Goal: Task Accomplishment & Management: Complete application form

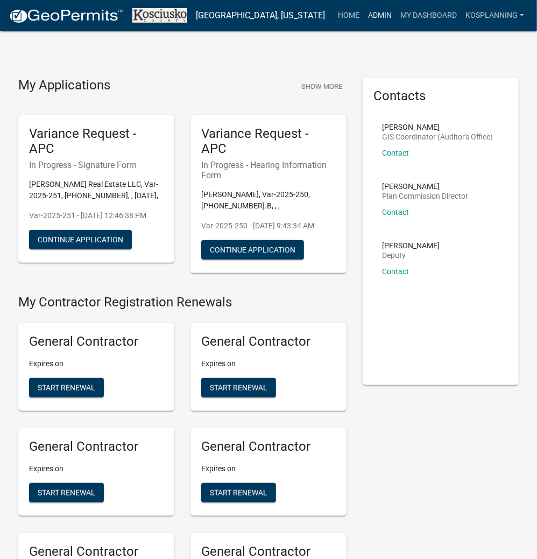
drag, startPoint x: 393, startPoint y: 16, endPoint x: 368, endPoint y: 26, distance: 26.8
click at [393, 16] on link "Admin" at bounding box center [380, 15] width 32 height 20
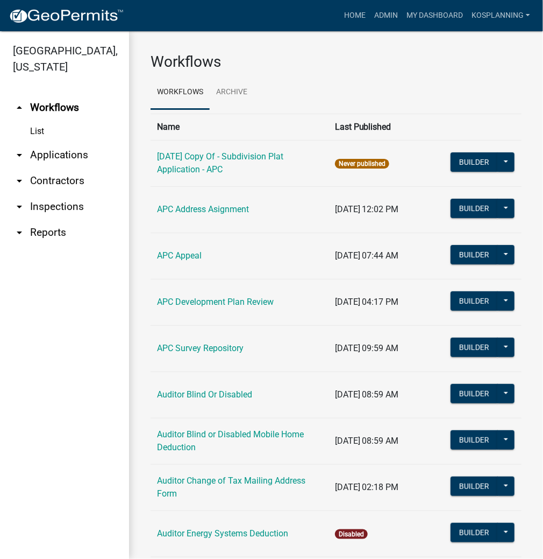
click at [63, 159] on link "arrow_drop_down Applications" at bounding box center [64, 155] width 129 height 26
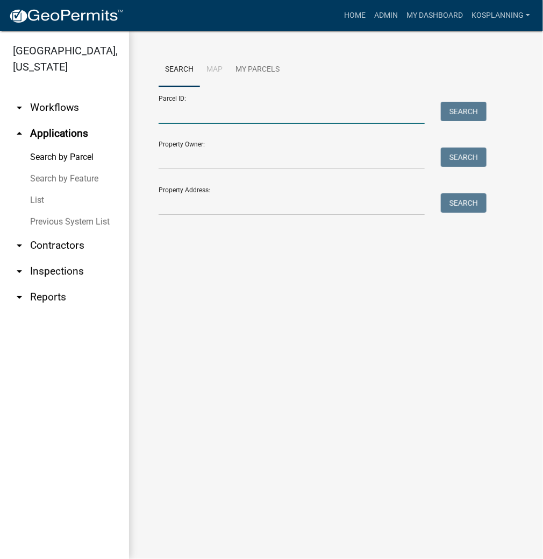
click at [176, 108] on input "Parcel ID:" at bounding box center [292, 113] width 266 height 22
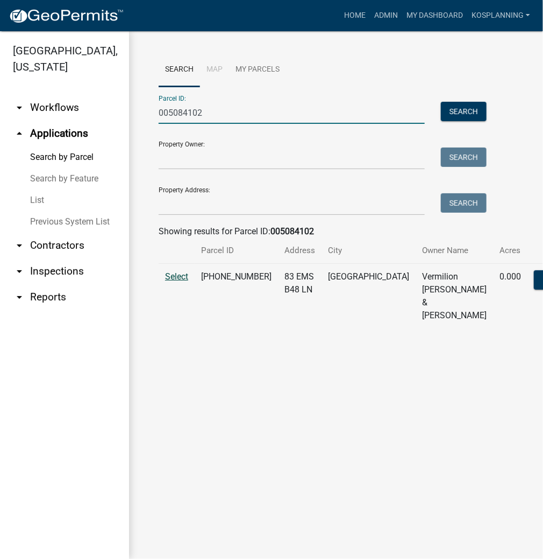
type input "005084102"
click at [181, 281] on span "Select" at bounding box center [176, 276] width 23 height 10
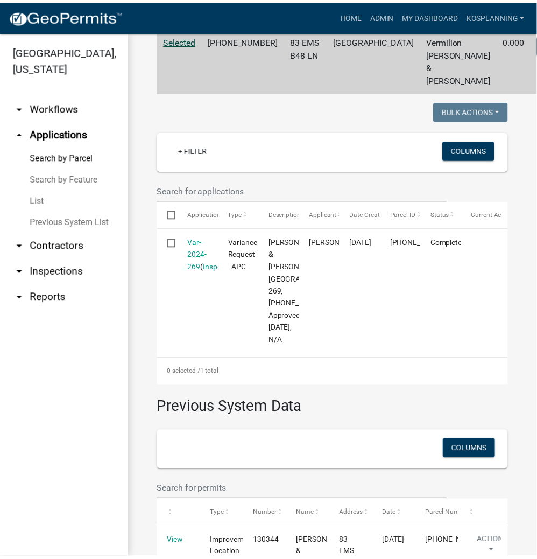
scroll to position [215, 0]
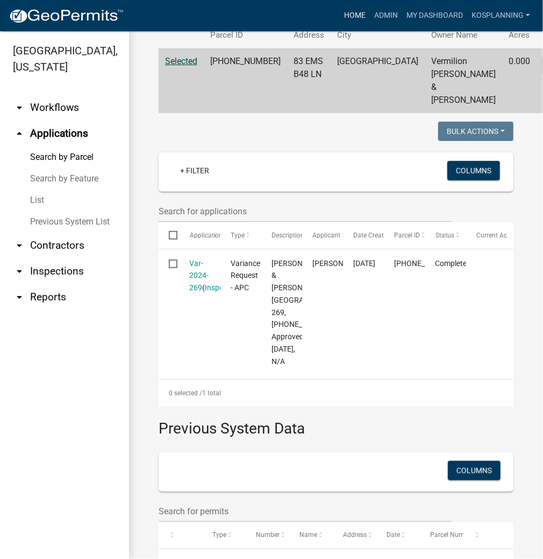
click at [355, 10] on link "Home" at bounding box center [355, 15] width 30 height 20
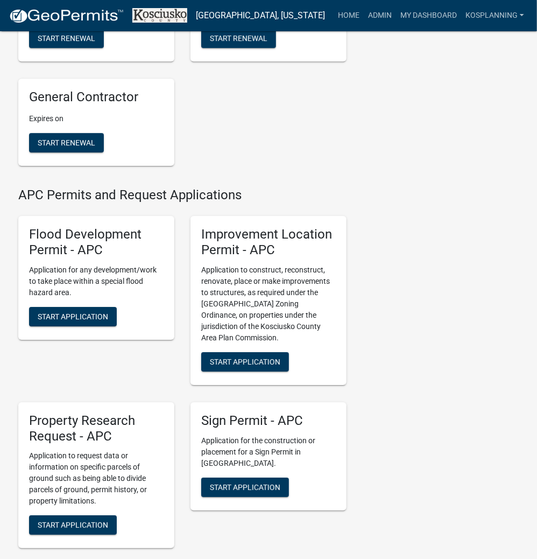
scroll to position [1162, 0]
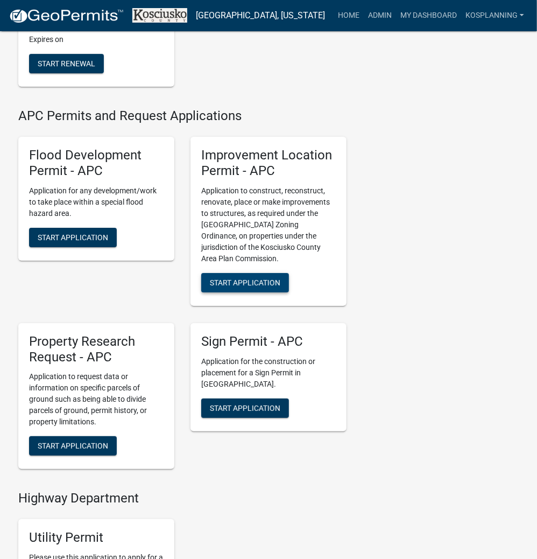
click at [256, 286] on span "Start Application" at bounding box center [245, 282] width 70 height 9
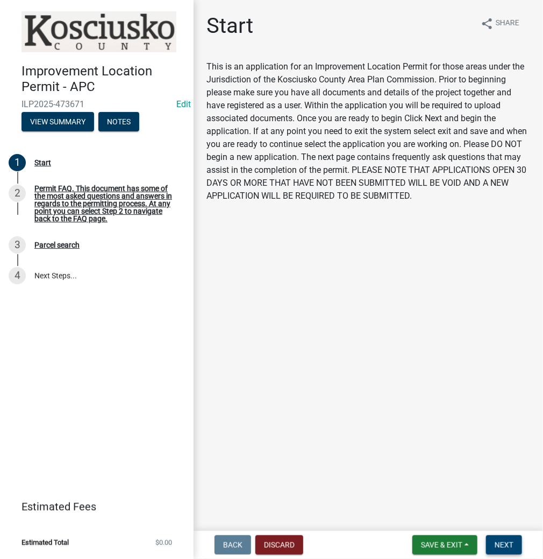
click at [509, 542] on span "Next" at bounding box center [504, 544] width 19 height 9
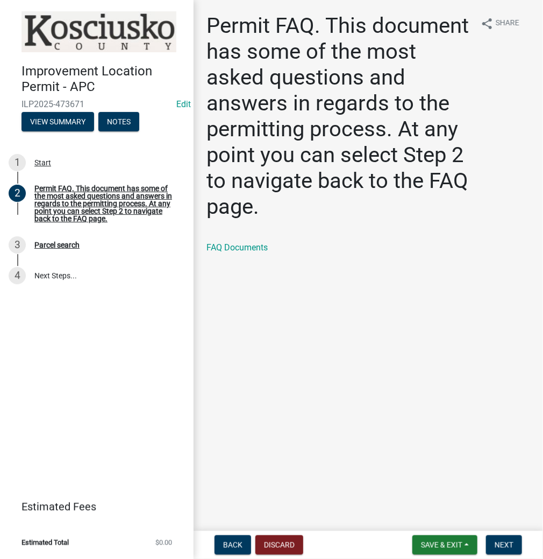
click at [503, 534] on nav "Back Discard Save & Exit Save Save & Exit Next" at bounding box center [369, 545] width 350 height 28
click at [513, 548] on span "Next" at bounding box center [504, 544] width 19 height 9
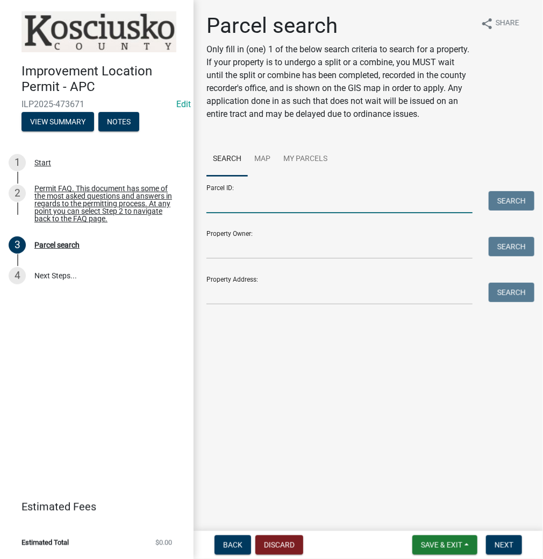
click at [220, 200] on input "Parcel ID:" at bounding box center [340, 202] width 266 height 22
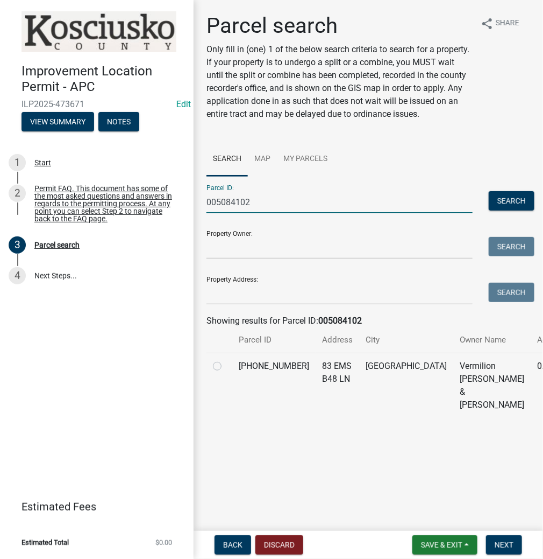
type input "005084102"
click at [224, 372] on div at bounding box center [219, 365] width 13 height 13
click at [226, 359] on label at bounding box center [226, 359] width 0 height 0
click at [226, 366] on input "radio" at bounding box center [229, 362] width 7 height 7
radio input "true"
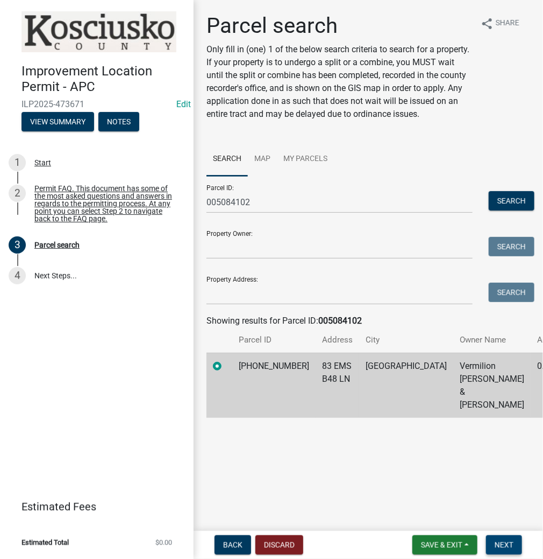
click at [509, 542] on span "Next" at bounding box center [504, 544] width 19 height 9
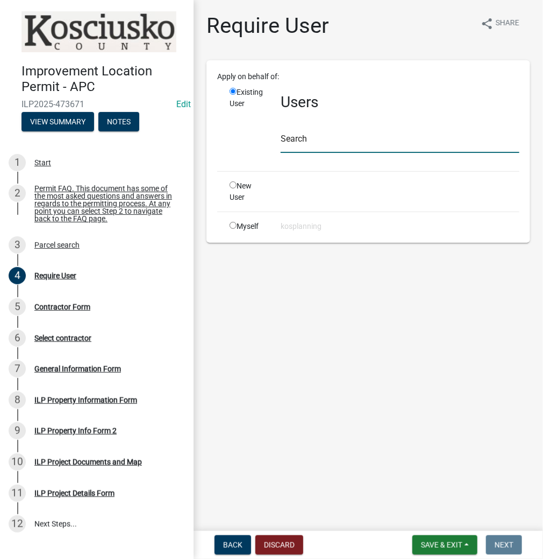
click at [308, 138] on input "text" at bounding box center [400, 142] width 239 height 22
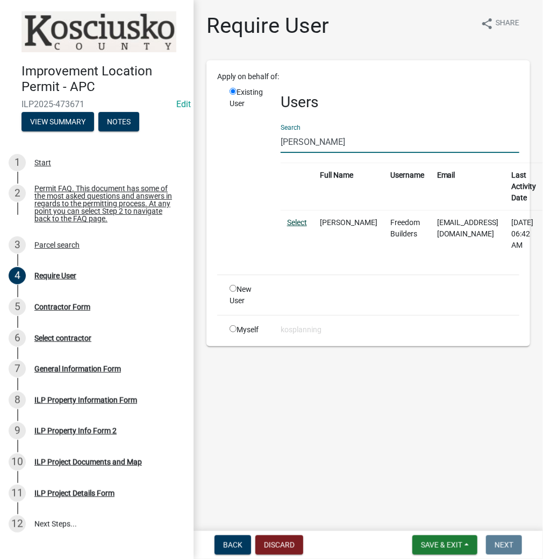
type input "[PERSON_NAME]"
click at [296, 218] on link "Select" at bounding box center [297, 222] width 20 height 9
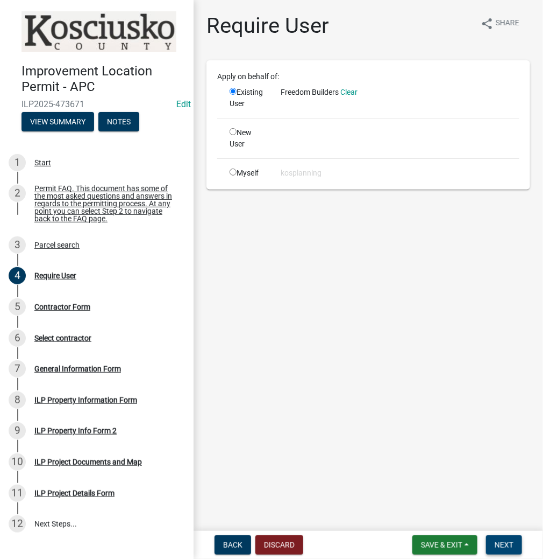
click at [499, 540] on span "Next" at bounding box center [504, 544] width 19 height 9
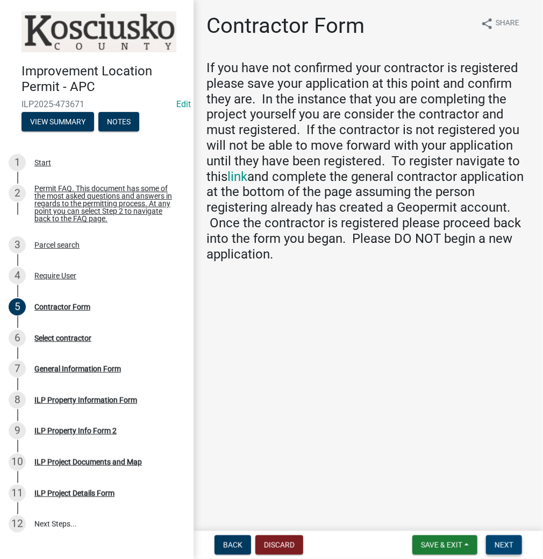
click at [501, 542] on span "Next" at bounding box center [504, 544] width 19 height 9
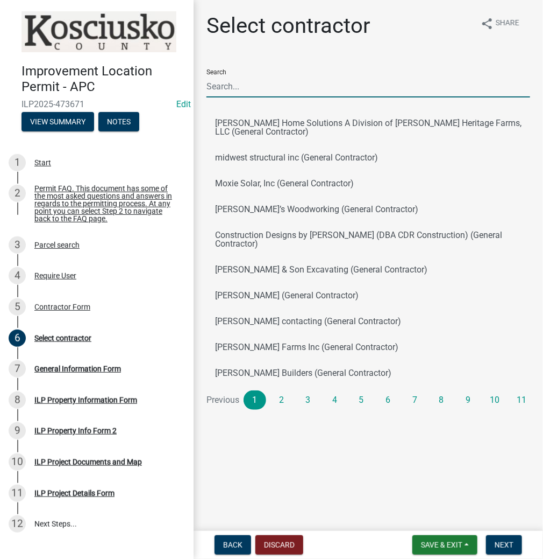
click at [222, 82] on input "Search" at bounding box center [369, 86] width 324 height 22
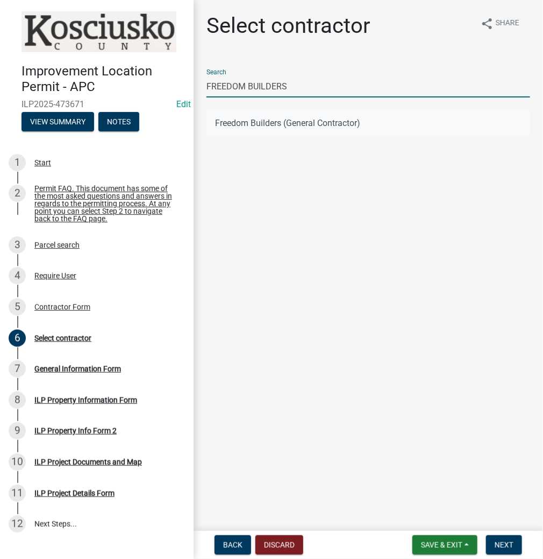
type input "FREEDOM BUILDERS"
click at [260, 122] on button "Freedom Builders (General Contractor)" at bounding box center [369, 123] width 324 height 26
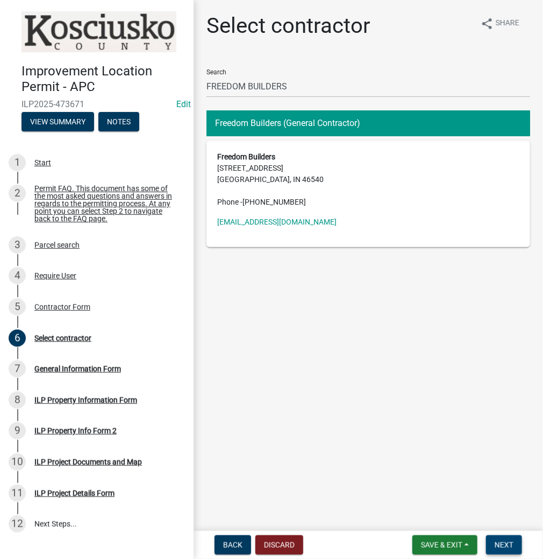
click at [493, 541] on button "Next" at bounding box center [504, 544] width 36 height 19
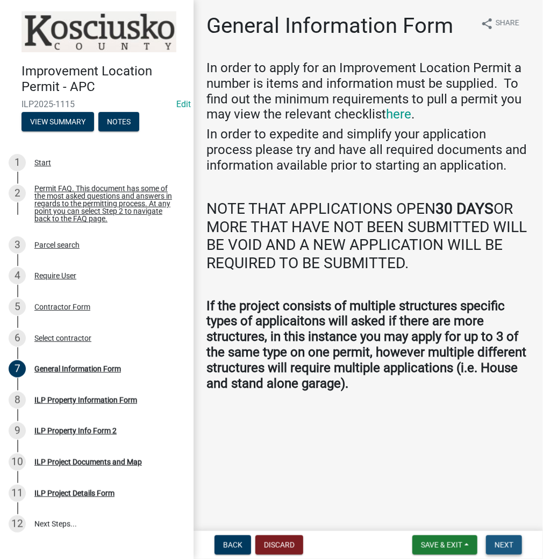
click at [506, 543] on span "Next" at bounding box center [504, 544] width 19 height 9
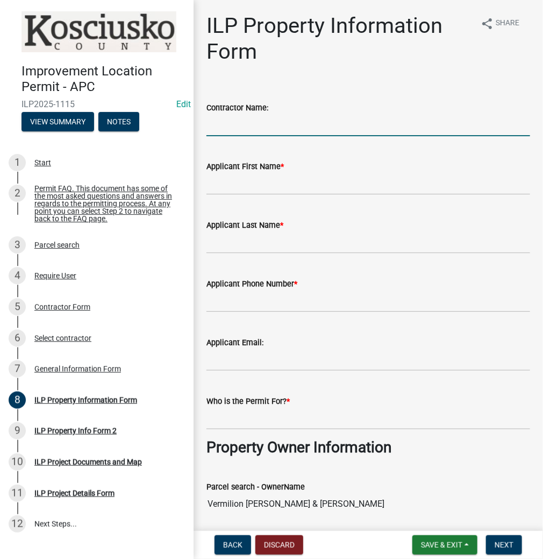
click at [245, 128] on input "Contractor Name:" at bounding box center [369, 125] width 324 height 22
type input "FREEDOM BUILDERS"
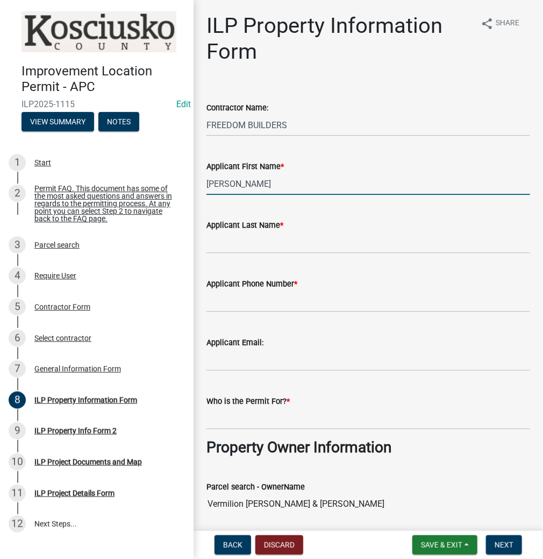
type input "[PERSON_NAME]"
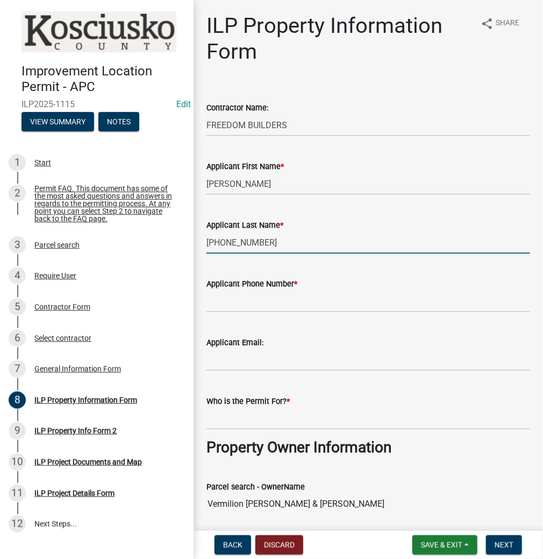
type input "[PHONE_NUMBER]"
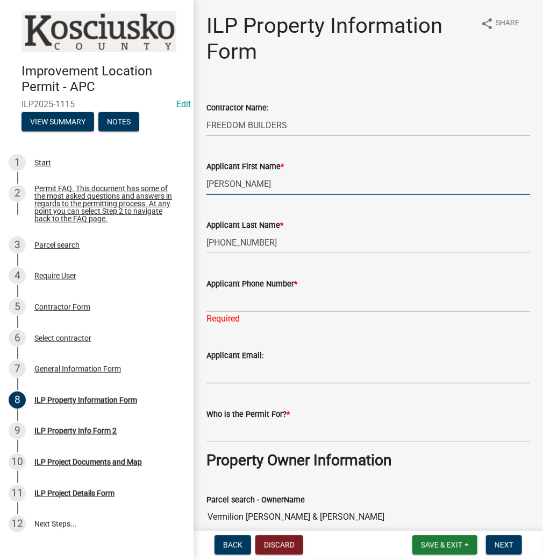
click at [332, 183] on input "[PERSON_NAME]" at bounding box center [369, 184] width 324 height 22
type input "[PERSON_NAME]"
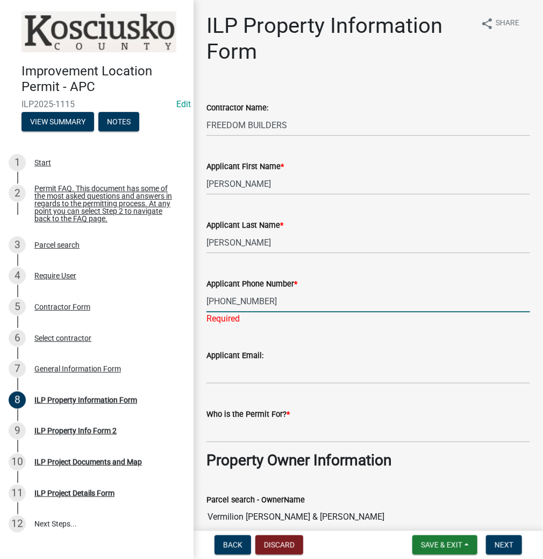
type input "[PHONE_NUMBER]"
click at [231, 429] on input "Who is the Permit For? *" at bounding box center [369, 431] width 324 height 22
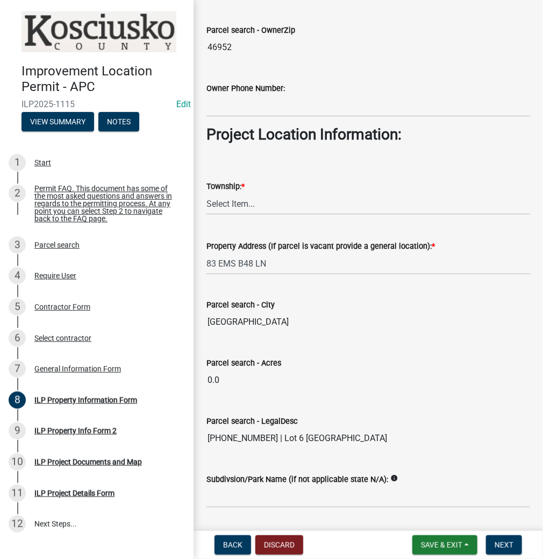
scroll to position [732, 0]
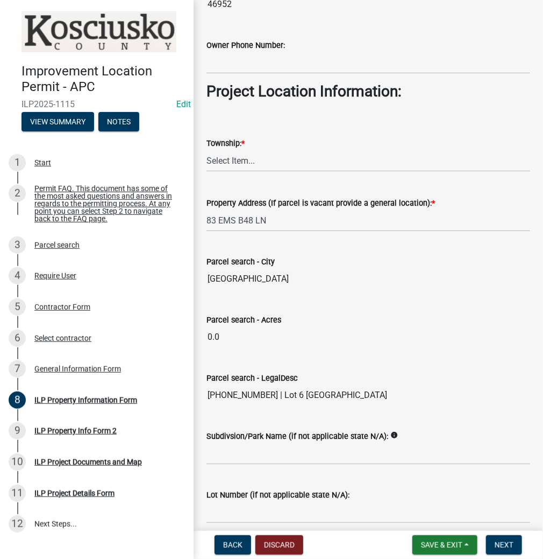
type input "[PERSON_NAME] & [PERSON_NAME]"
click at [239, 154] on select "Select Item... [PERSON_NAME] - Elkhart Co Clay Etna [GEOGRAPHIC_DATA][PERSON_NA…" at bounding box center [369, 161] width 324 height 22
click at [207, 150] on select "Select Item... [PERSON_NAME] - Elkhart Co Clay Etna [GEOGRAPHIC_DATA][PERSON_NA…" at bounding box center [369, 161] width 324 height 22
select select "8aeb2c27-db4f-4f65-83dd-c512a3678cb2"
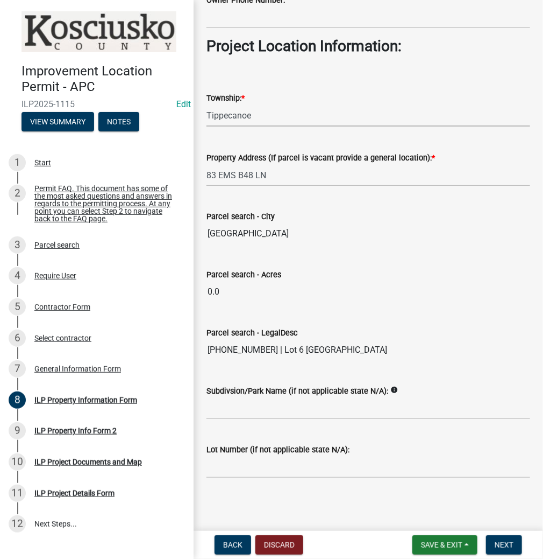
scroll to position [778, 0]
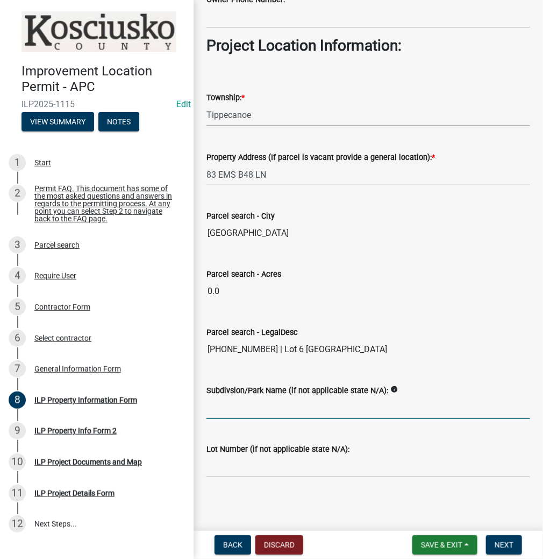
click at [223, 406] on input "Subdivsion/Park Name (if not applicable state N/A):" at bounding box center [369, 408] width 324 height 22
type input "ERINHILL"
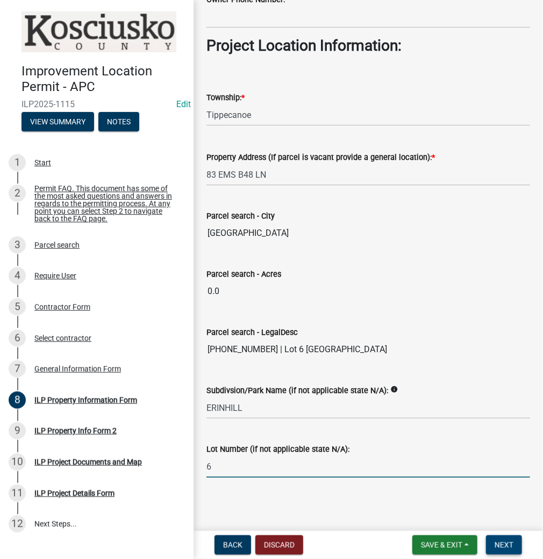
type input "6"
click at [506, 547] on span "Next" at bounding box center [504, 544] width 19 height 9
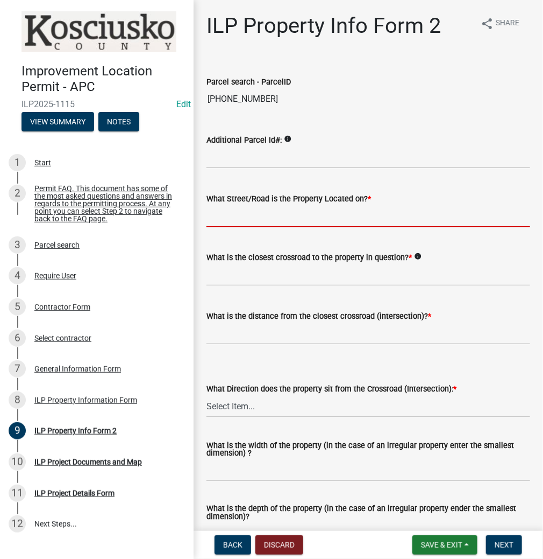
click at [243, 220] on input "What Street/Road is the Property Located on? *" at bounding box center [369, 216] width 324 height 22
type input "EMS B48 LN"
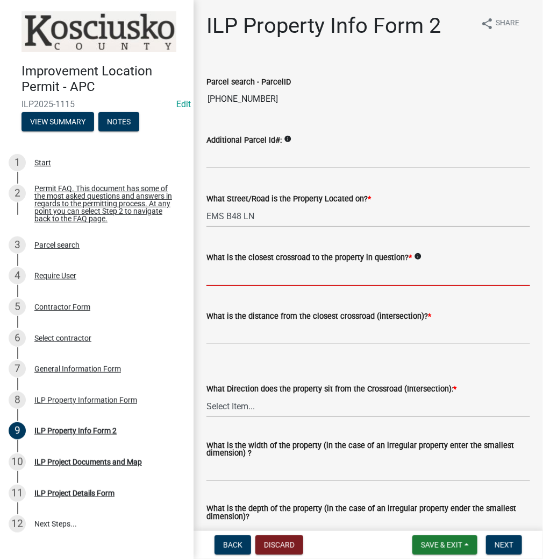
click at [258, 278] on input "What is the closest crossroad to the property in question? *" at bounding box center [369, 275] width 324 height 22
type input "700 E"
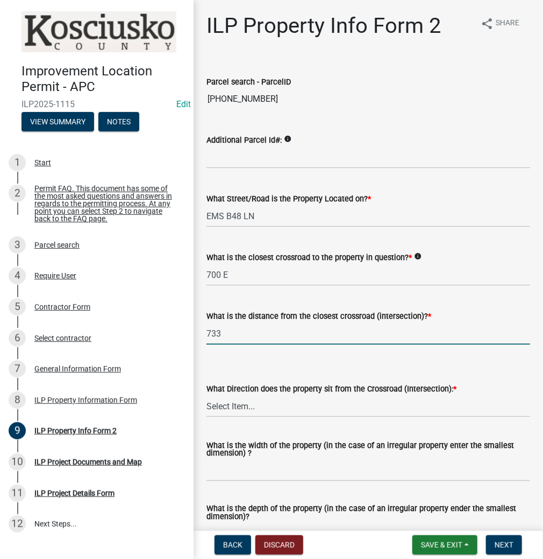
type input "733"
click at [225, 404] on select "Select Item... N NE NW S SE SW E W" at bounding box center [369, 406] width 324 height 22
click at [207, 395] on select "Select Item... N NE NW S SE SW E W" at bounding box center [369, 406] width 324 height 22
select select "7b11be74-d7bb-4878-8b50-4ecdc0000cbf"
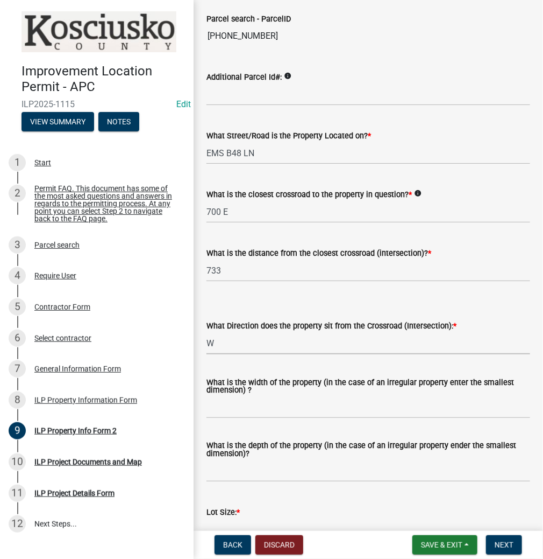
scroll to position [172, 0]
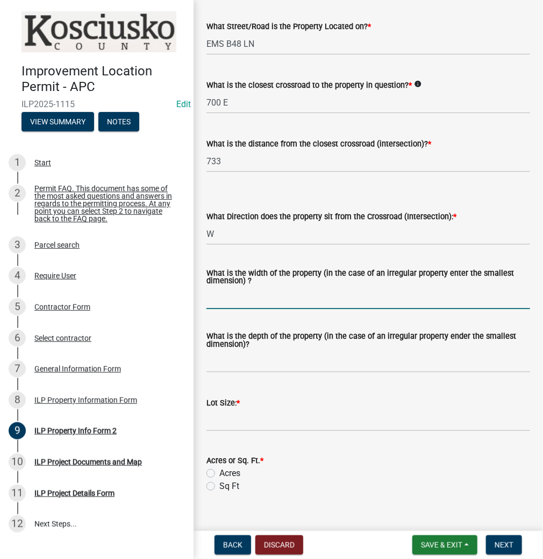
click at [248, 293] on input "What is the width of the property (in the case of an irregular property enter t…" at bounding box center [369, 298] width 324 height 22
type input "73.6"
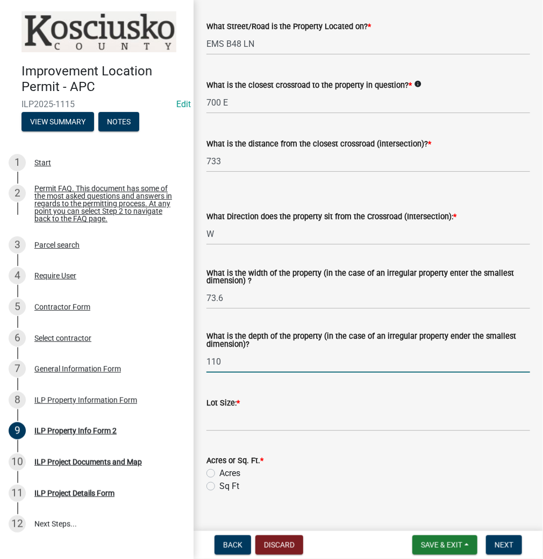
type input "110"
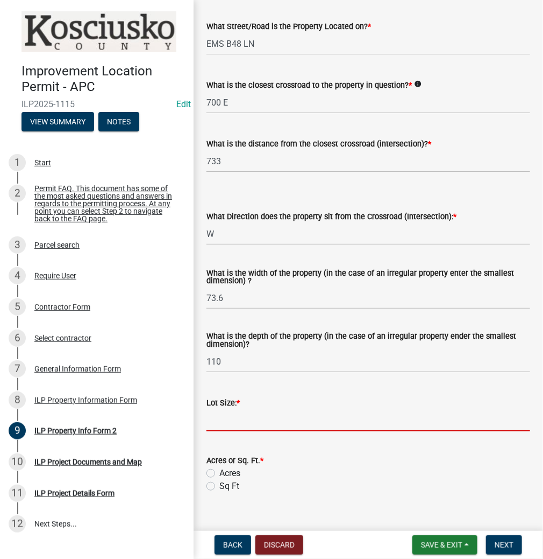
click at [237, 412] on input "text" at bounding box center [369, 420] width 324 height 22
type input "8096"
click at [220, 489] on label "Sq Ft" at bounding box center [230, 485] width 20 height 13
click at [220, 486] on input "Sq Ft" at bounding box center [223, 482] width 7 height 7
radio input "true"
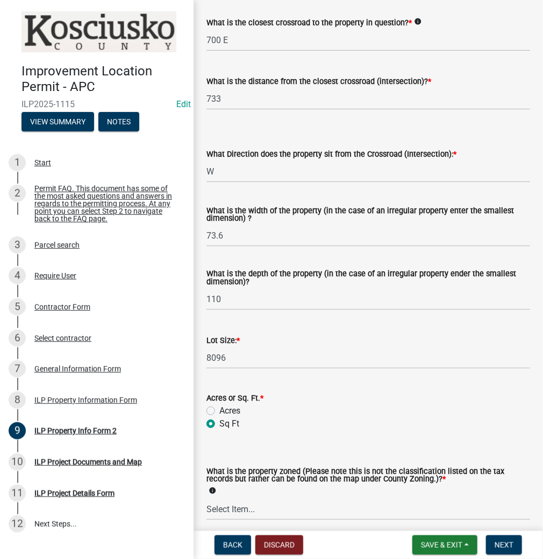
scroll to position [301, 0]
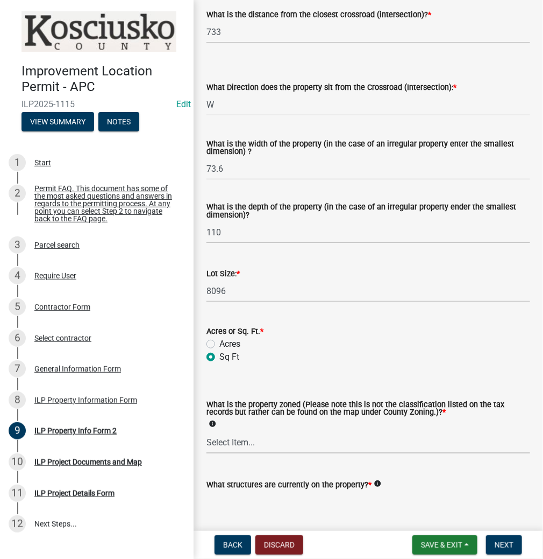
click at [243, 434] on select "Select Item... Agricultural Agricultural 2 Commercial Environmental Industrial …" at bounding box center [369, 442] width 324 height 22
click at [207, 432] on select "Select Item... Agricultural Agricultural 2 Commercial Environmental Industrial …" at bounding box center [369, 442] width 324 height 22
select select "1146270b-2111-4e23-bf7f-74ce85cf7041"
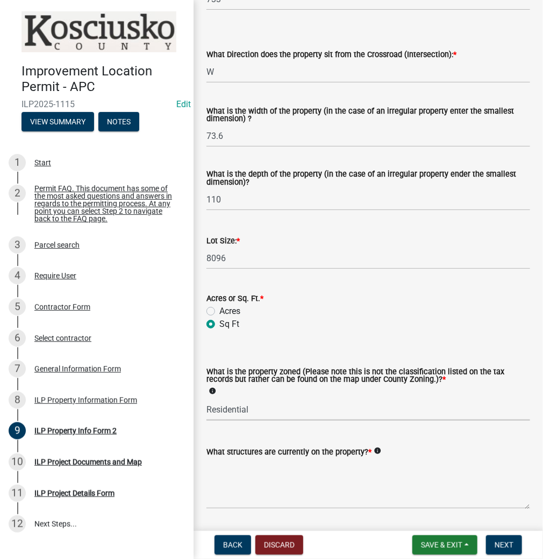
scroll to position [368, 0]
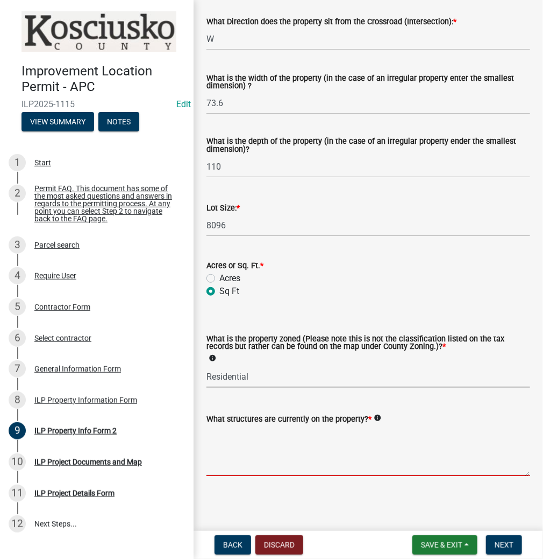
click at [240, 437] on textarea "What structures are currently on the property? *" at bounding box center [369, 450] width 324 height 51
click at [259, 432] on textarea "What structures are currently on the property? *" at bounding box center [369, 450] width 324 height 51
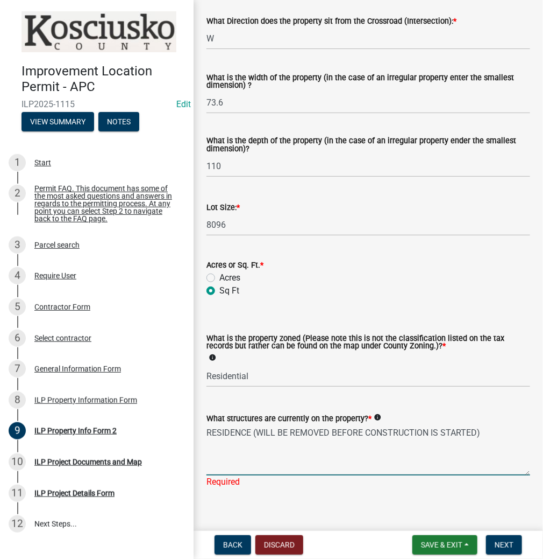
type textarea "RESIDENCE (WILL BE REMOVED BEFORE CONSTRUCTION IS STARTED)"
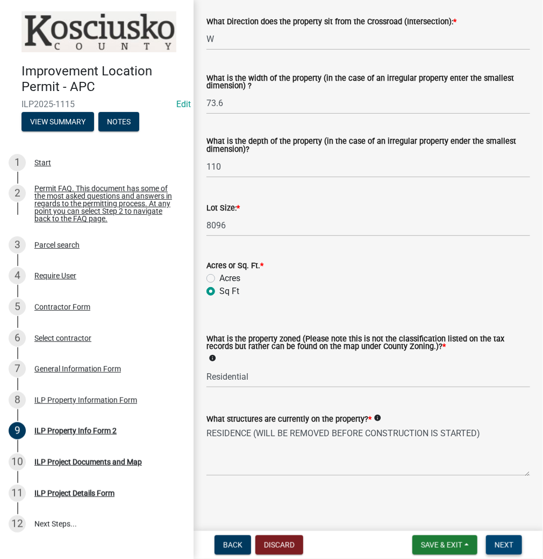
click at [505, 541] on span "Next" at bounding box center [504, 544] width 19 height 9
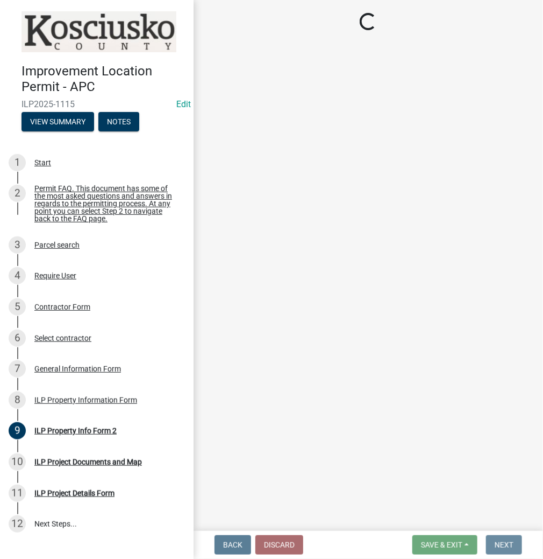
scroll to position [0, 0]
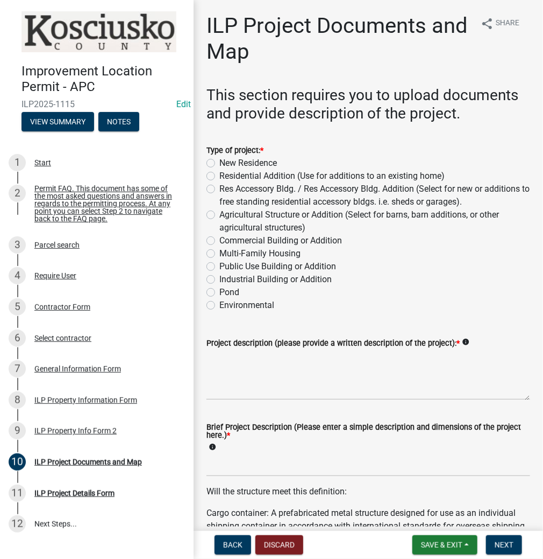
click at [220, 161] on label "New Residence" at bounding box center [249, 163] width 58 height 13
click at [220, 161] on input "New Residence" at bounding box center [223, 160] width 7 height 7
radio input "true"
click at [241, 364] on textarea "Project description (please provide a written description of the project): *" at bounding box center [369, 374] width 324 height 51
click at [237, 355] on textarea "59X50.7 NEW RESIDENCE & ATTACHED GARAGE" at bounding box center [369, 374] width 324 height 51
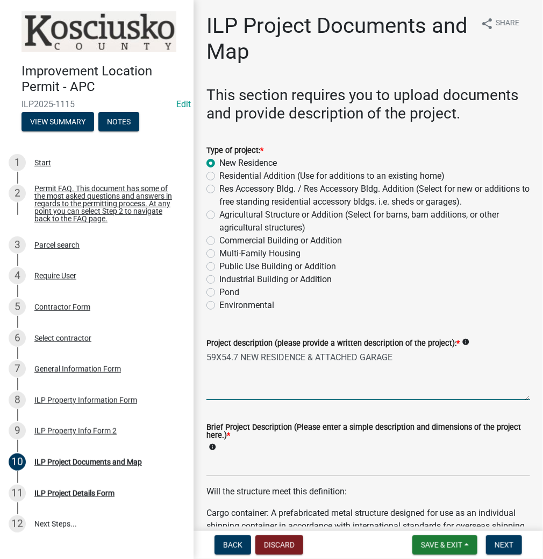
click at [312, 356] on textarea "59X54.7 NEW RESIDENCE & ATTACHED GARAGE" at bounding box center [369, 374] width 324 height 51
click at [394, 358] on textarea "59X54.7 NEW RESIDENCE, ATTACHED GARAGE" at bounding box center [369, 374] width 324 height 51
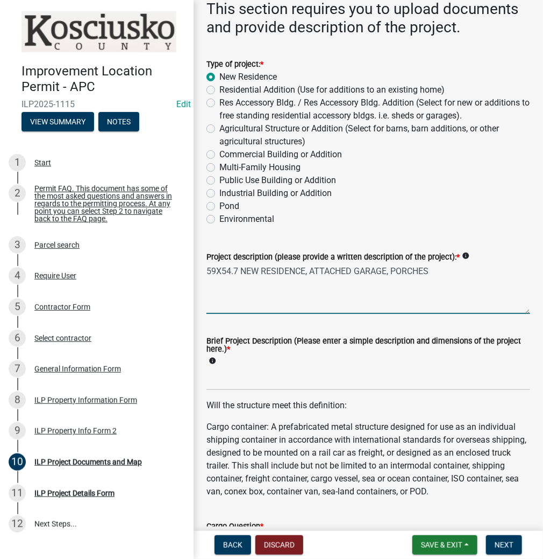
scroll to position [129, 0]
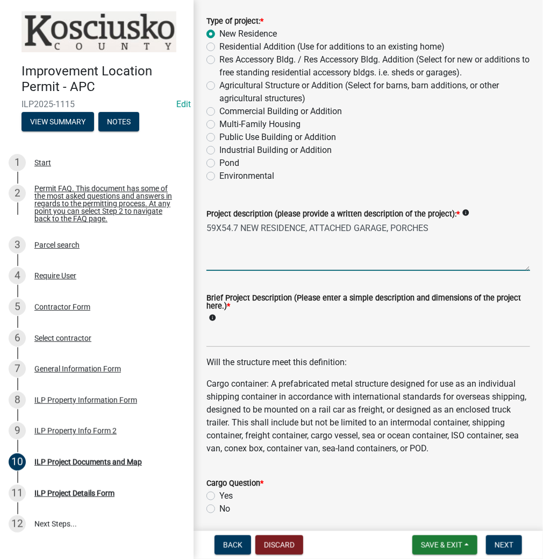
type textarea "59X54.7 NEW RESIDENCE, ATTACHED GARAGE, PORCHES"
click at [219, 337] on input "Brief Project Description (Please enter a simple description and dimensions of …" at bounding box center [369, 336] width 324 height 22
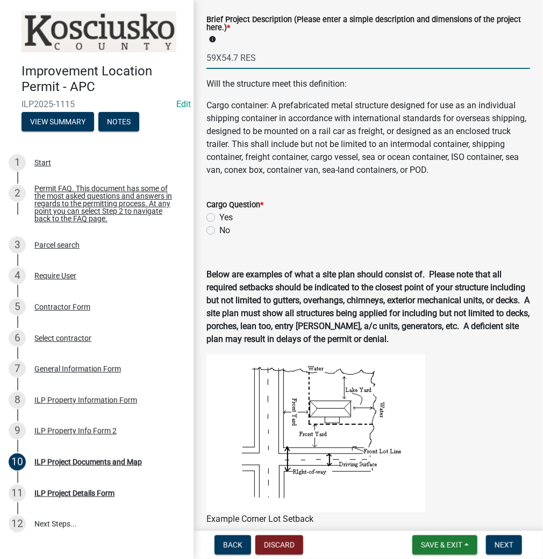
scroll to position [430, 0]
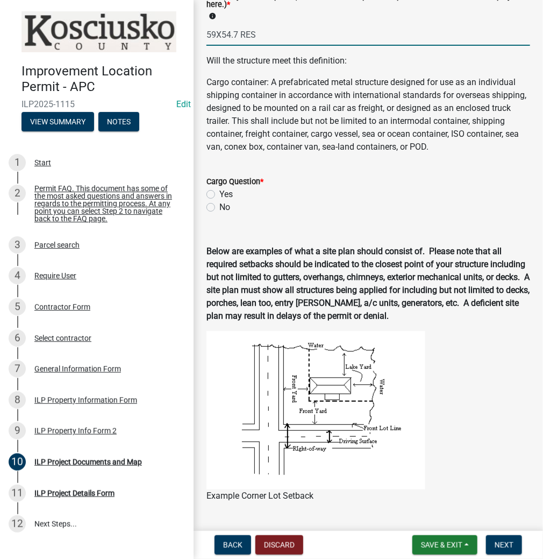
type input "59X54.7 RES"
click at [220, 214] on label "No" at bounding box center [225, 207] width 11 height 13
click at [220, 208] on input "No" at bounding box center [223, 204] width 7 height 7
radio input "true"
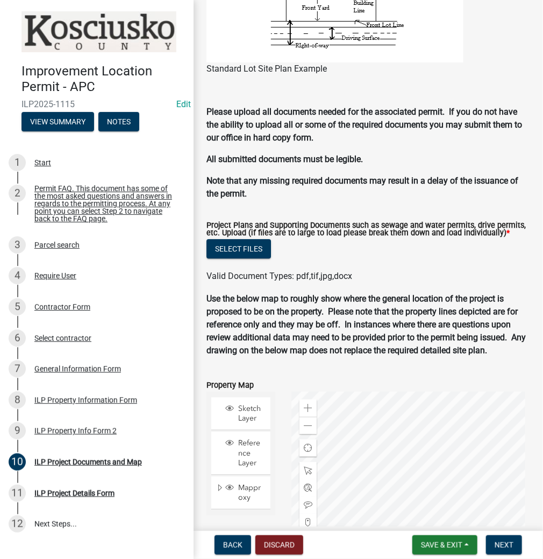
scroll to position [1076, 0]
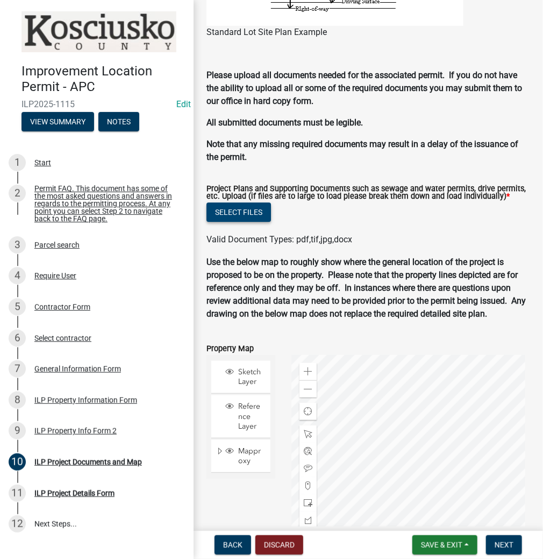
click at [238, 216] on button "Select files" at bounding box center [239, 211] width 65 height 19
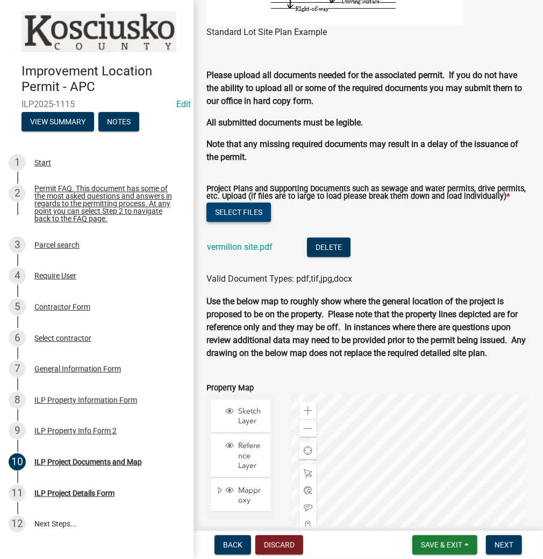
click at [246, 222] on button "Select files" at bounding box center [239, 211] width 65 height 19
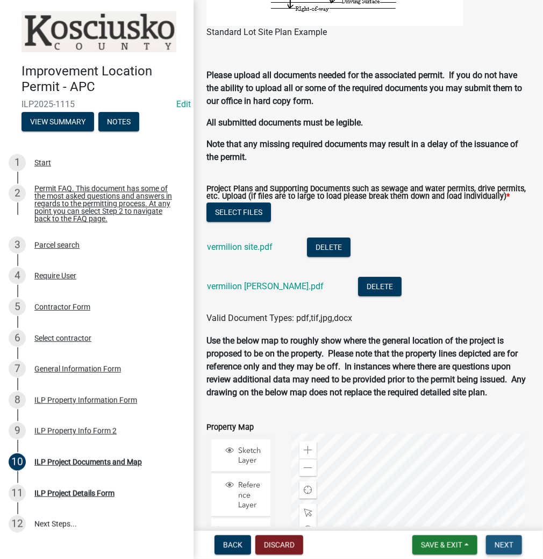
click at [505, 548] on span "Next" at bounding box center [504, 544] width 19 height 9
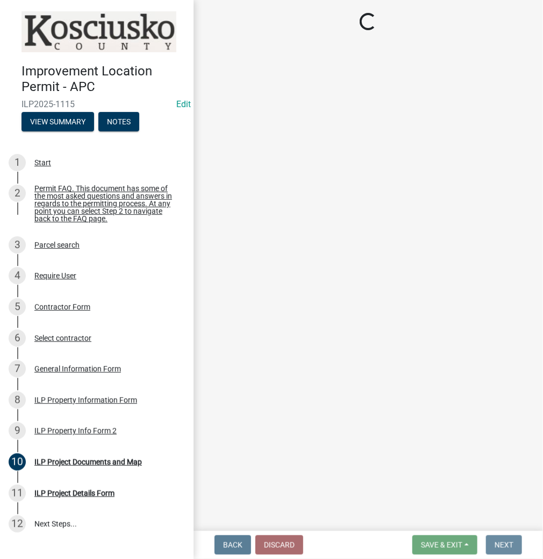
scroll to position [0, 0]
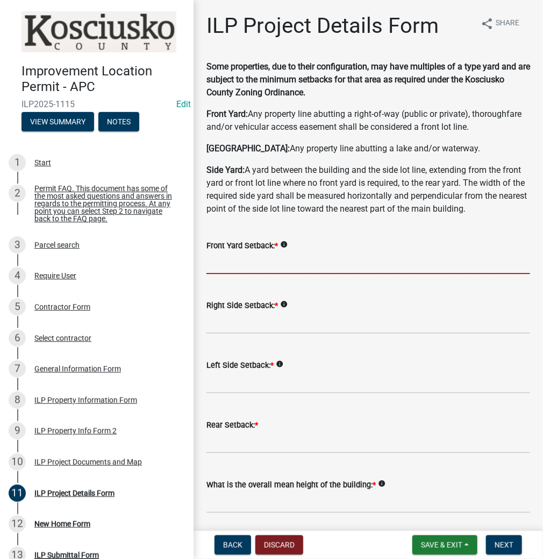
click at [237, 263] on input "text" at bounding box center [369, 263] width 324 height 22
type input "11.6"
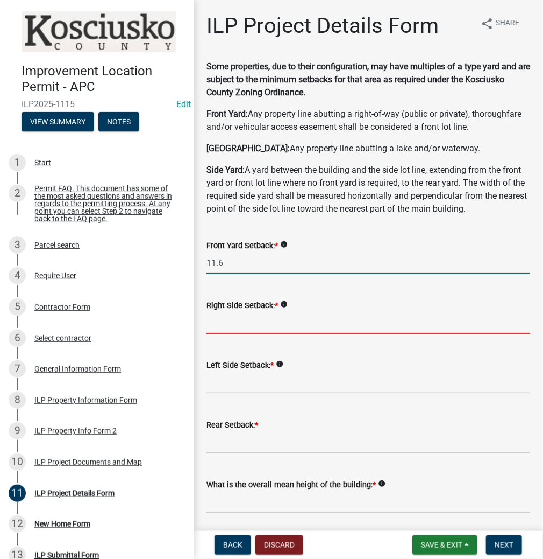
click at [243, 324] on input "text" at bounding box center [369, 323] width 324 height 22
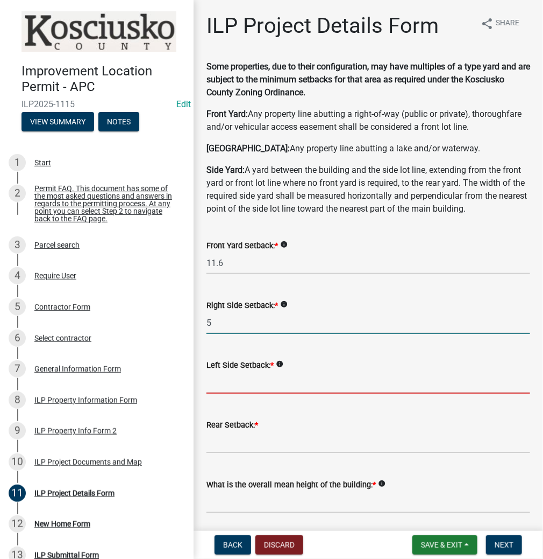
type input "5.0"
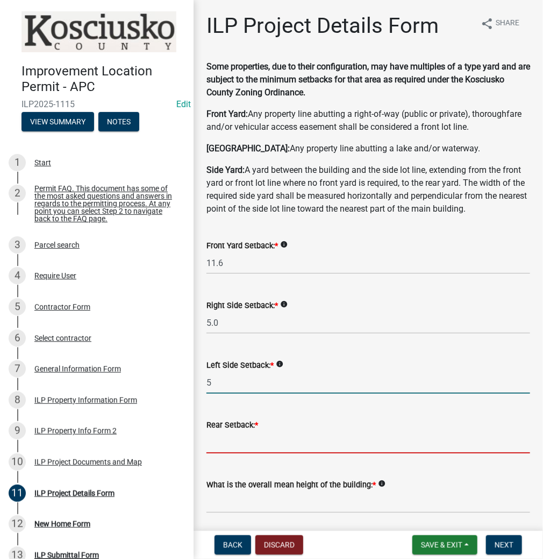
type input "5.0"
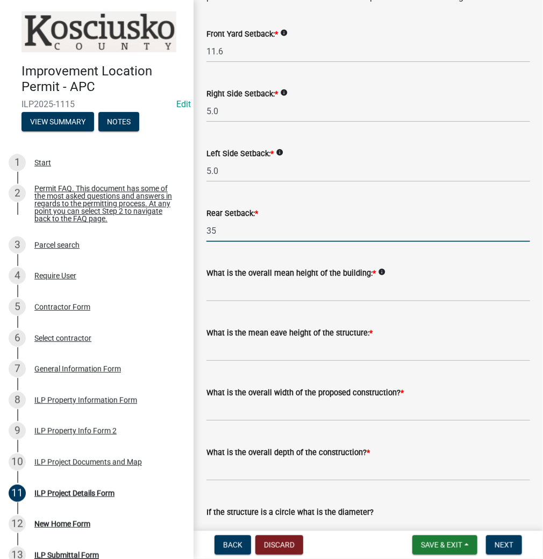
scroll to position [215, 0]
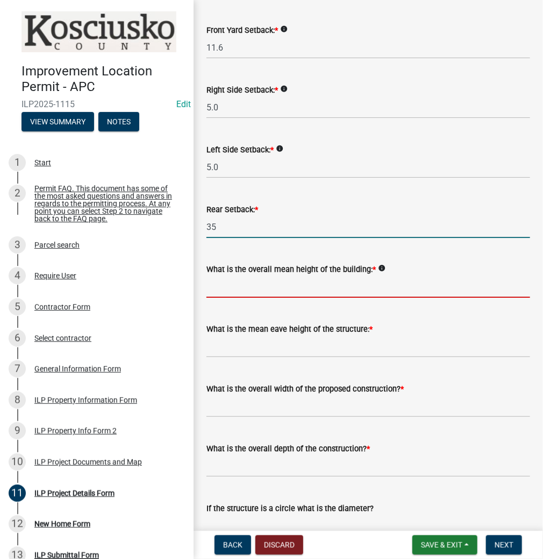
type input "35.0"
click at [256, 284] on input "text" at bounding box center [369, 286] width 324 height 22
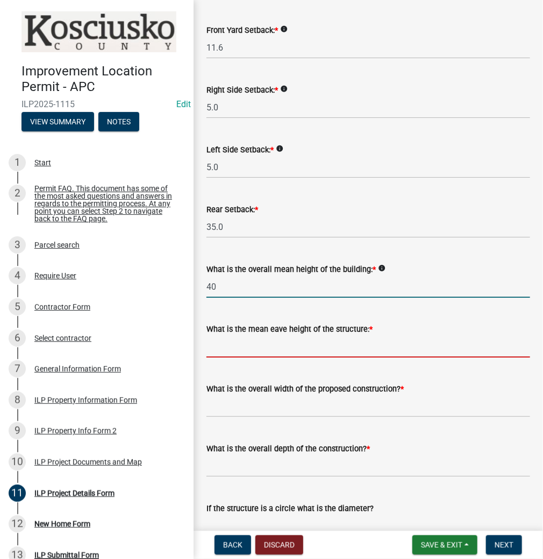
type input "40.0"
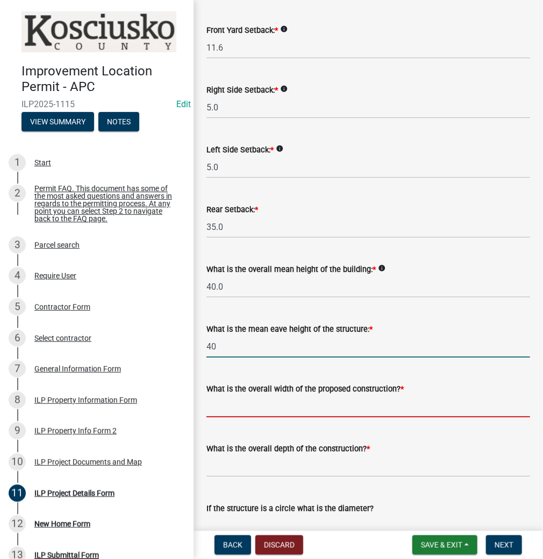
type input "40.0"
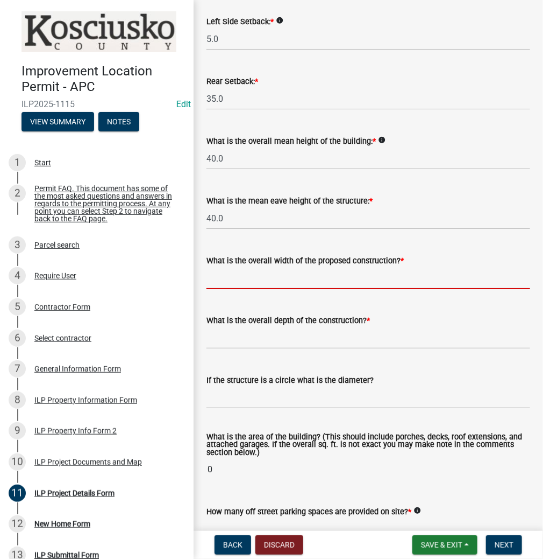
scroll to position [344, 0]
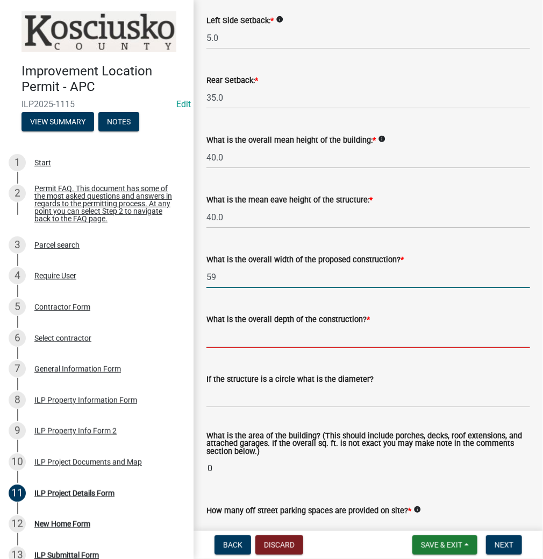
type input "59.00"
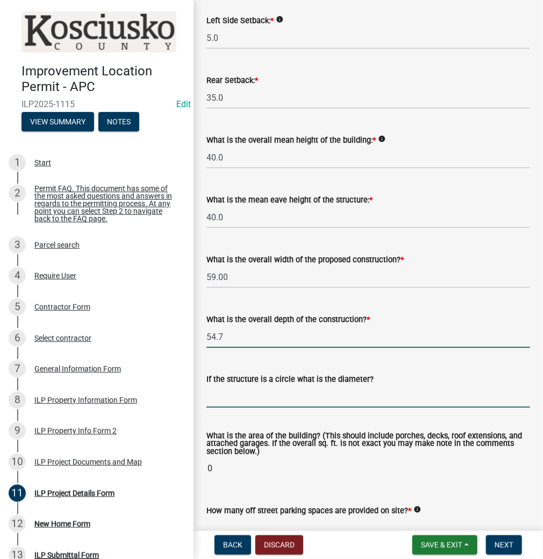
type input "54.70"
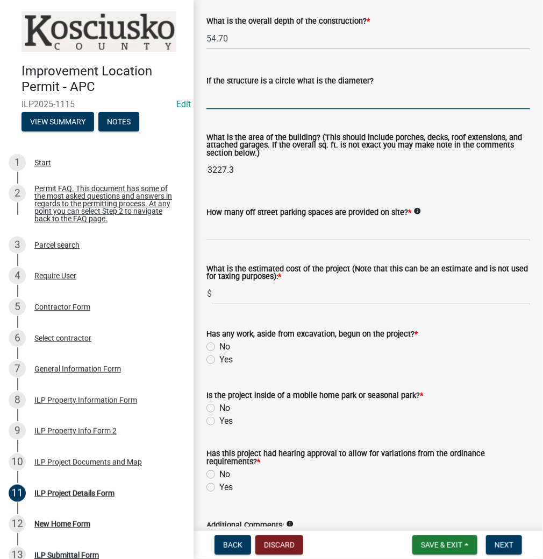
scroll to position [646, 0]
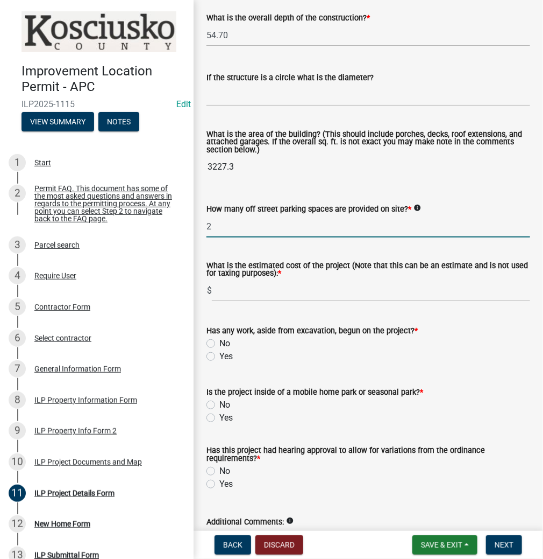
type input "2"
type input "1000000"
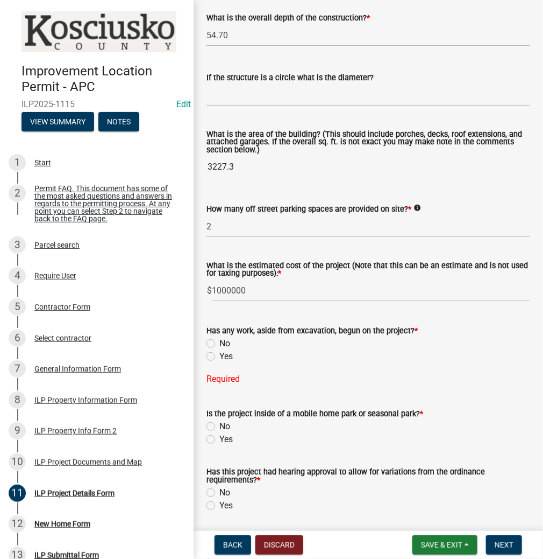
click at [220, 345] on label "No" at bounding box center [225, 343] width 11 height 13
click at [220, 344] on input "No" at bounding box center [223, 340] width 7 height 7
radio input "true"
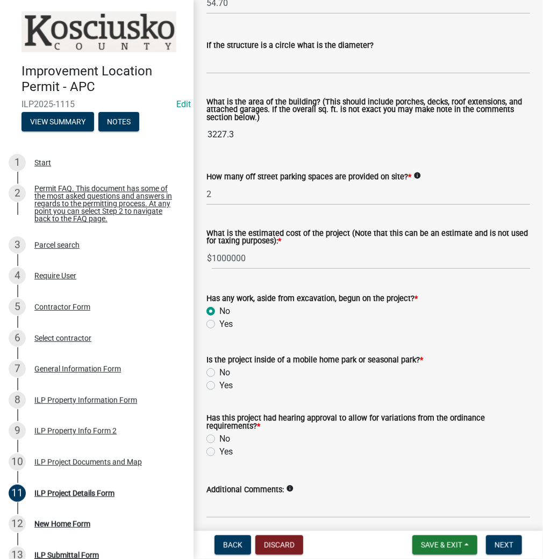
scroll to position [720, 0]
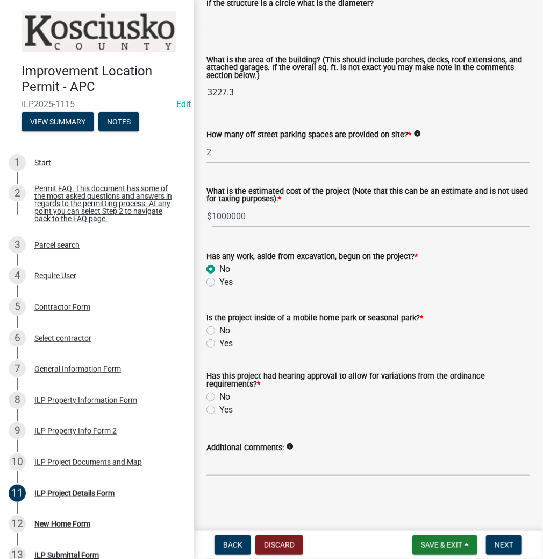
click at [220, 329] on label "No" at bounding box center [225, 330] width 11 height 13
click at [220, 329] on input "No" at bounding box center [223, 327] width 7 height 7
radio input "true"
click at [220, 407] on label "Yes" at bounding box center [226, 409] width 13 height 13
click at [220, 407] on input "Yes" at bounding box center [223, 406] width 7 height 7
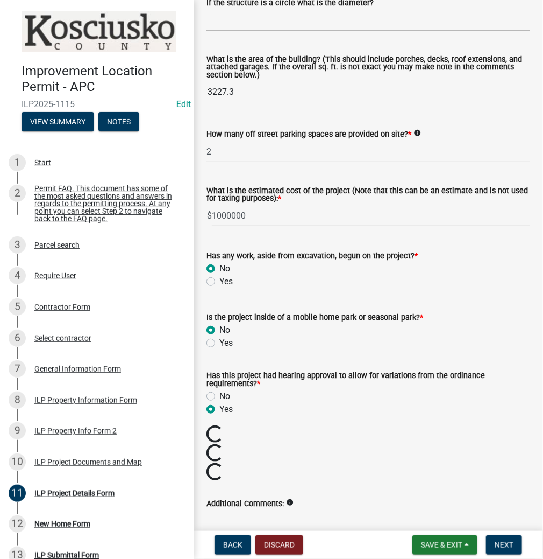
radio input "true"
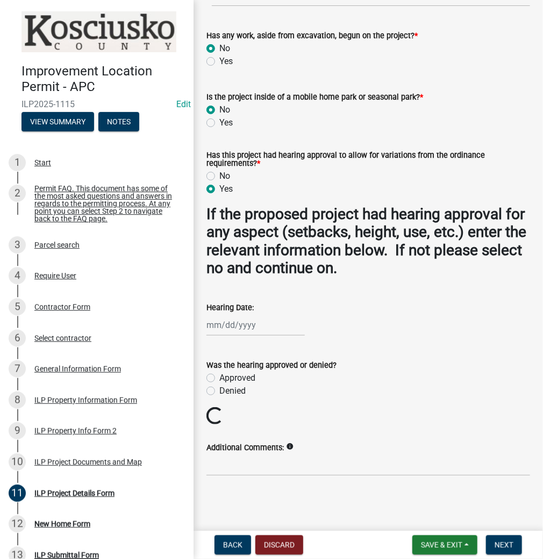
scroll to position [922, 0]
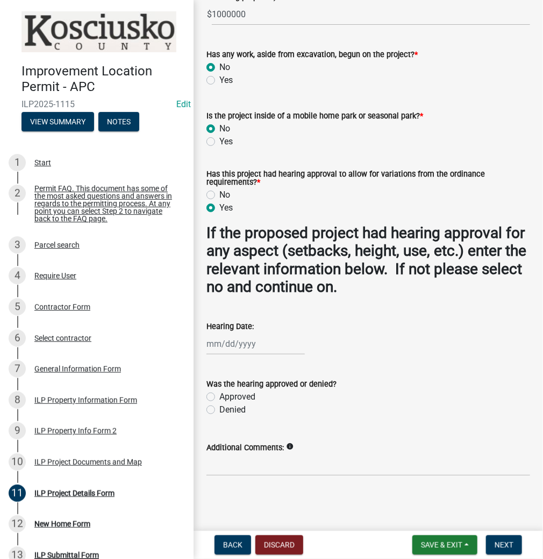
click at [228, 341] on div at bounding box center [256, 344] width 98 height 22
select select "9"
select select "2025"
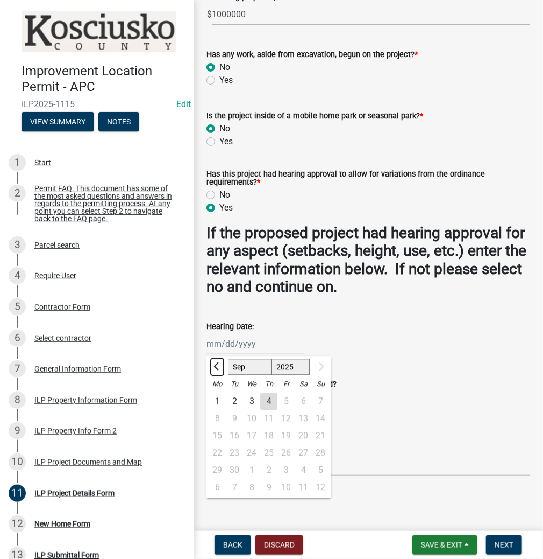
click at [217, 368] on span "Previous month" at bounding box center [218, 366] width 8 height 8
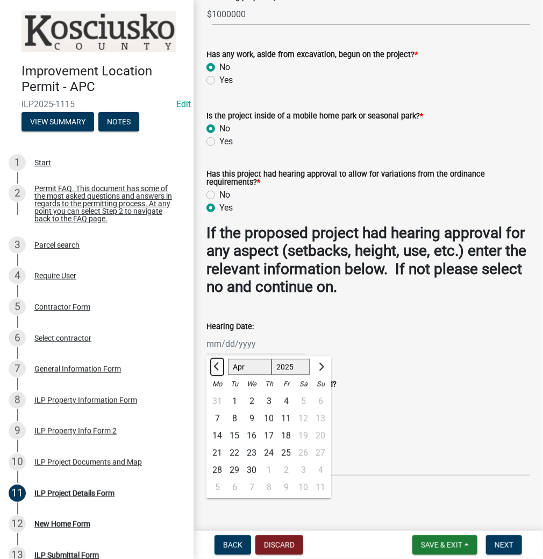
click at [217, 368] on span "Previous month" at bounding box center [218, 366] width 8 height 8
click at [220, 365] on span "Previous month" at bounding box center [218, 366] width 8 height 8
select select "12"
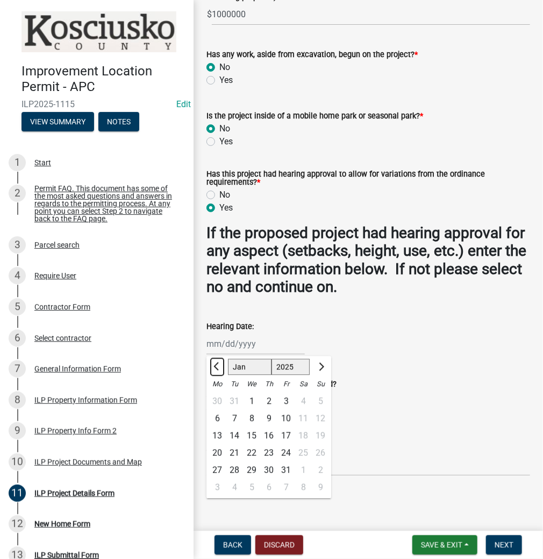
select select "2024"
click at [237, 434] on div "10" at bounding box center [234, 435] width 17 height 17
type input "[DATE]"
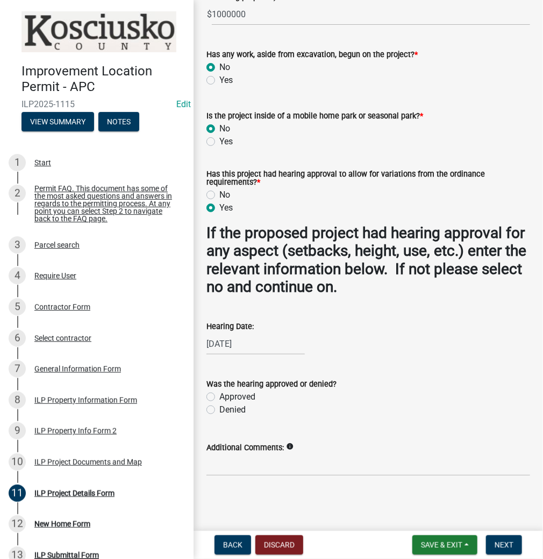
click at [220, 395] on label "Approved" at bounding box center [238, 396] width 36 height 13
click at [220, 395] on input "Approved" at bounding box center [223, 393] width 7 height 7
radio input "true"
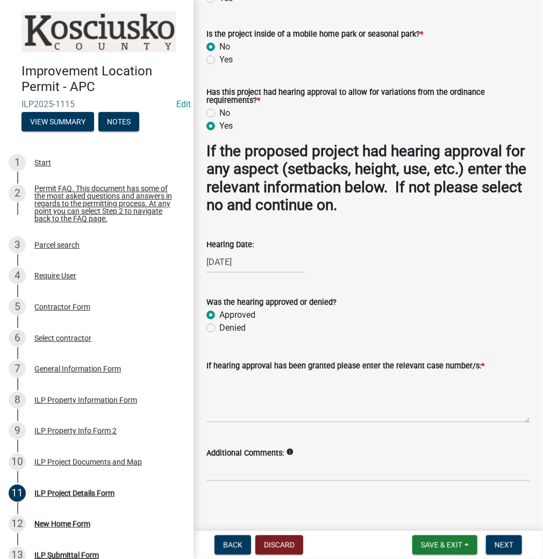
scroll to position [1009, 0]
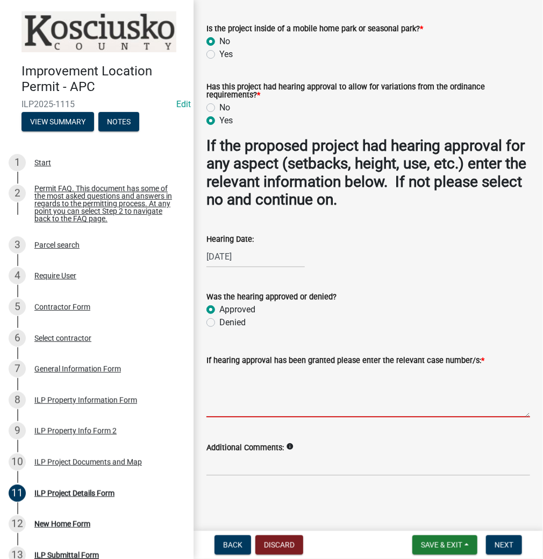
click at [230, 377] on textarea "If hearing approval has been granted please enter the relevant case number/s: *" at bounding box center [369, 391] width 324 height 51
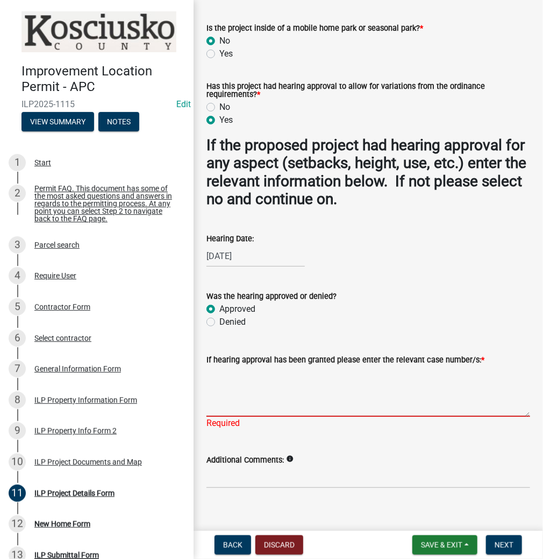
click at [248, 386] on textarea "If hearing approval has been granted please enter the relevant case number/s: *" at bounding box center [369, 391] width 324 height 51
type textarea "VAR2024-269"
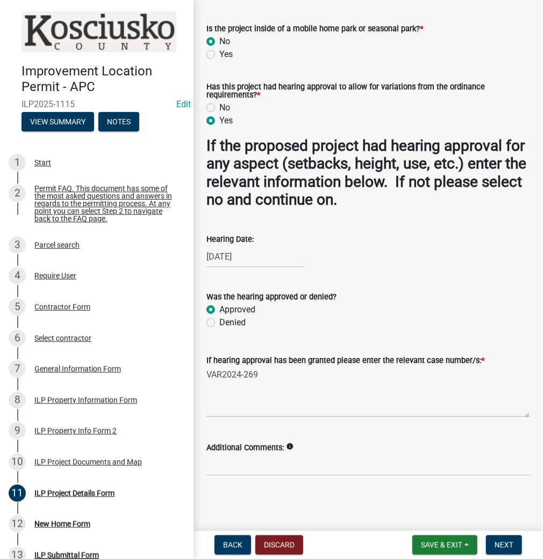
click at [505, 543] on span "Next" at bounding box center [504, 544] width 19 height 9
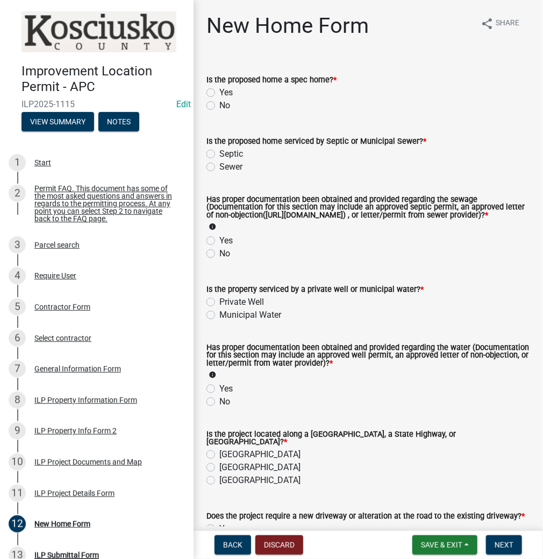
click at [220, 105] on label "No" at bounding box center [225, 105] width 11 height 13
click at [220, 105] on input "No" at bounding box center [223, 102] width 7 height 7
radio input "true"
click at [220, 169] on label "Sewer" at bounding box center [231, 166] width 23 height 13
click at [220, 167] on input "Sewer" at bounding box center [223, 163] width 7 height 7
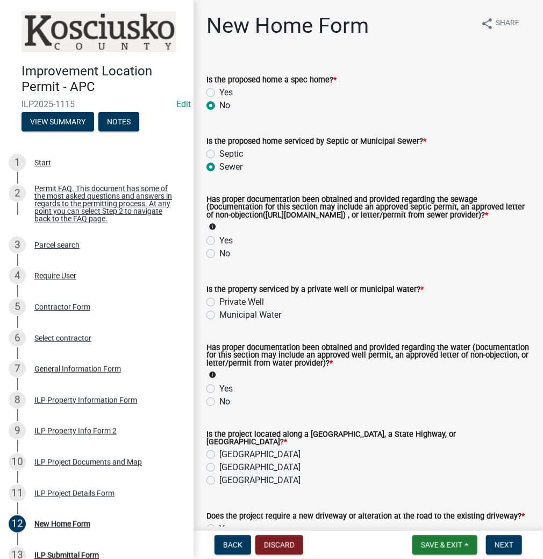
radio input "true"
click at [220, 245] on label "Yes" at bounding box center [226, 240] width 13 height 13
click at [220, 241] on input "Yes" at bounding box center [223, 237] width 7 height 7
radio input "true"
click at [220, 308] on label "Private Well" at bounding box center [242, 301] width 45 height 13
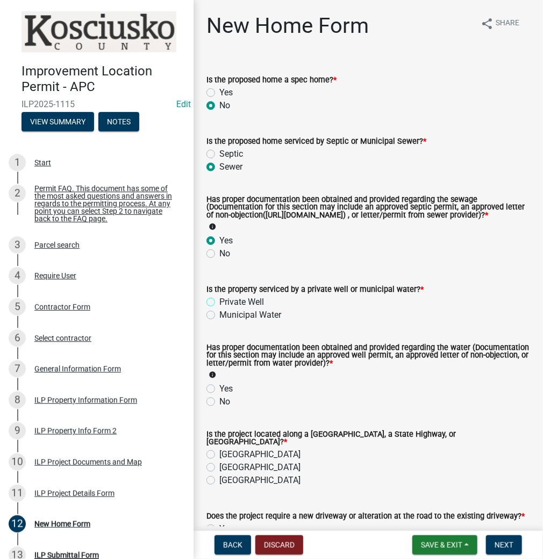
click at [220, 302] on input "Private Well" at bounding box center [223, 298] width 7 height 7
radio input "true"
click at [220, 395] on label "Yes" at bounding box center [226, 388] width 13 height 13
click at [220, 389] on input "Yes" at bounding box center [223, 385] width 7 height 7
radio input "true"
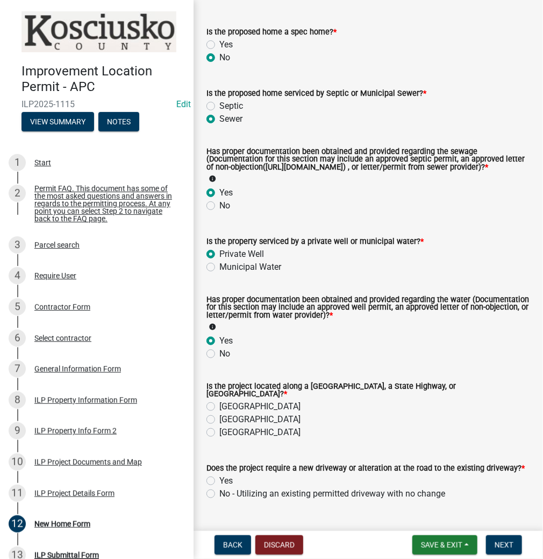
scroll to position [129, 0]
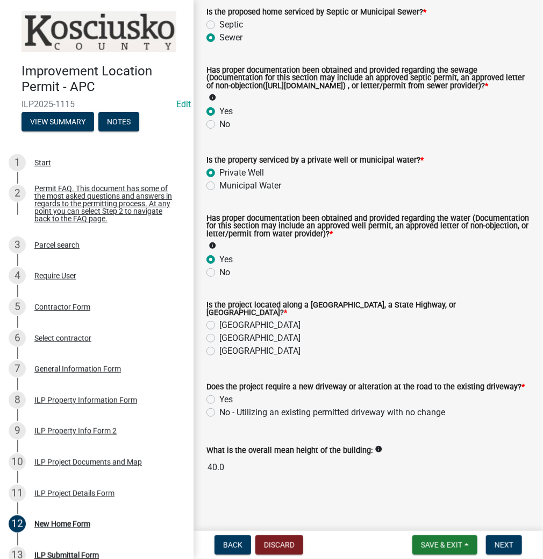
click at [220, 327] on label "[GEOGRAPHIC_DATA]" at bounding box center [260, 325] width 81 height 13
click at [220, 326] on input "[GEOGRAPHIC_DATA]" at bounding box center [223, 322] width 7 height 7
radio input "true"
click at [220, 413] on label "No - Utilizing an existing permitted driveway with no change" at bounding box center [333, 412] width 226 height 13
click at [220, 413] on input "No - Utilizing an existing permitted driveway with no change" at bounding box center [223, 409] width 7 height 7
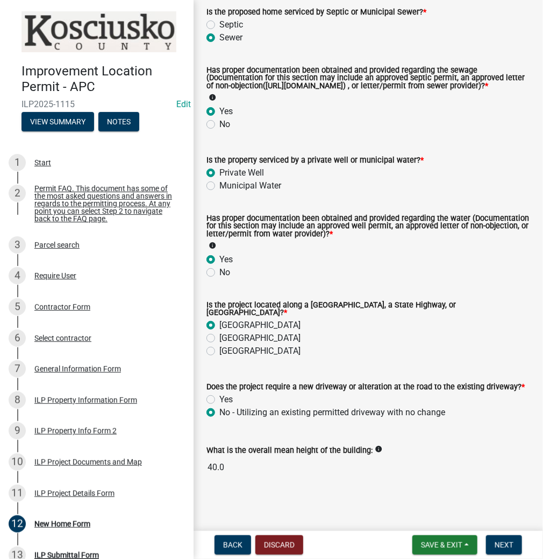
radio input "true"
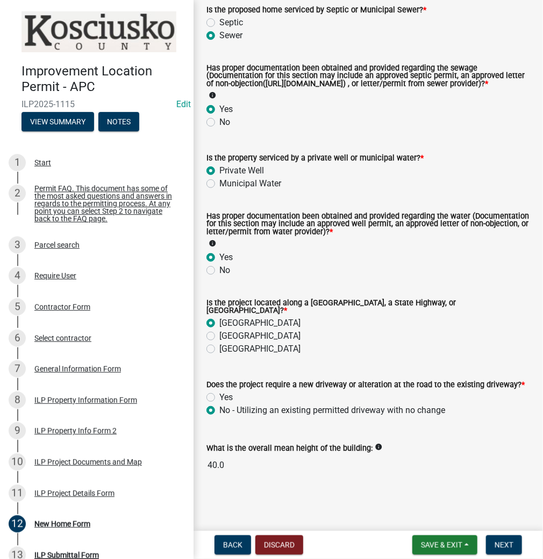
scroll to position [135, 0]
click at [506, 543] on span "Next" at bounding box center [504, 544] width 19 height 9
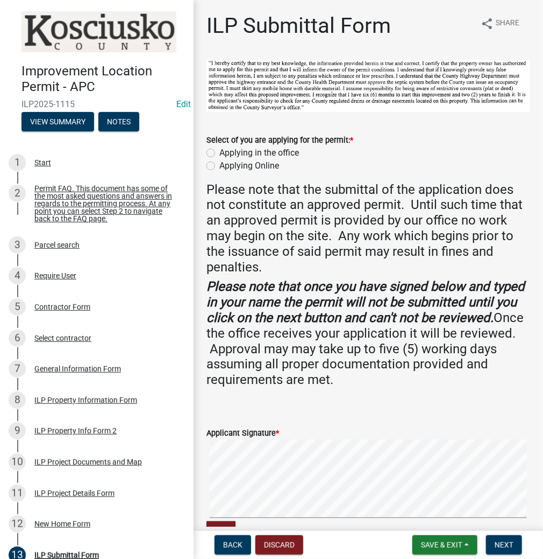
click at [220, 151] on label "Applying in the office" at bounding box center [260, 152] width 80 height 13
click at [220, 151] on input "Applying in the office" at bounding box center [223, 149] width 7 height 7
radio input "true"
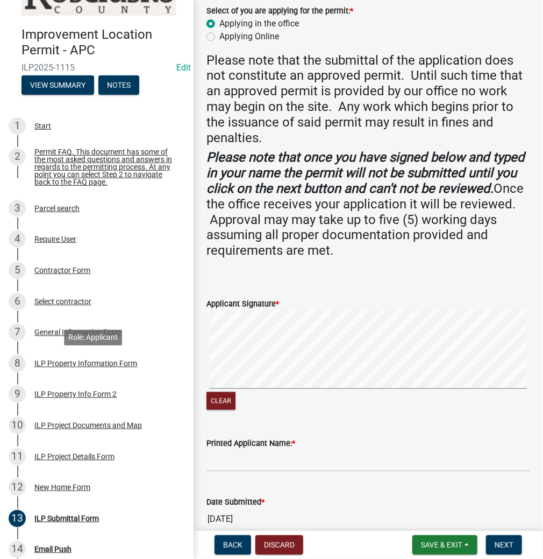
scroll to position [86, 0]
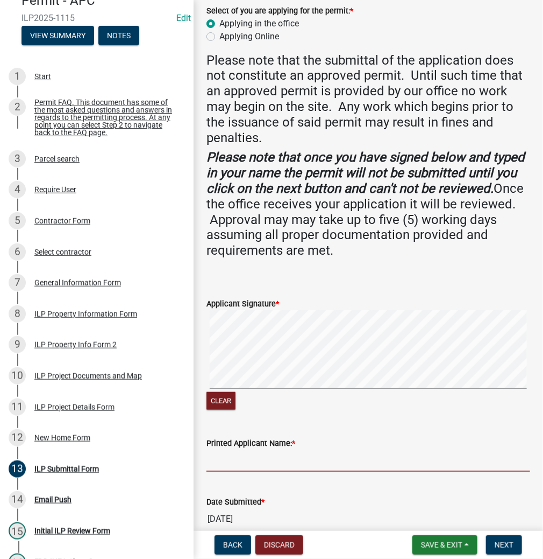
click at [238, 458] on input "Printed Applicant Name: *" at bounding box center [369, 460] width 324 height 22
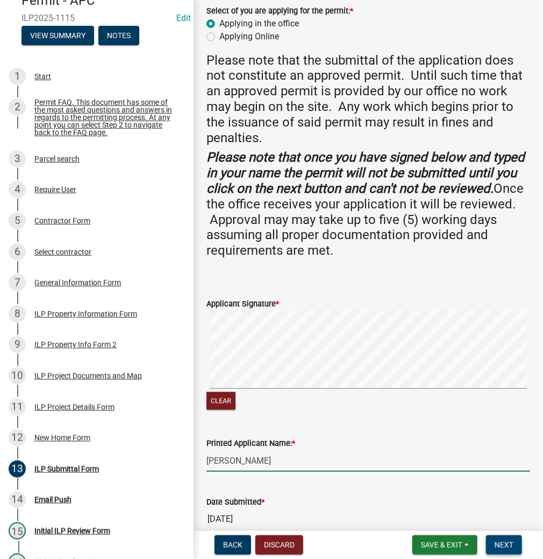
type input "[PERSON_NAME]"
click at [499, 542] on span "Next" at bounding box center [504, 544] width 19 height 9
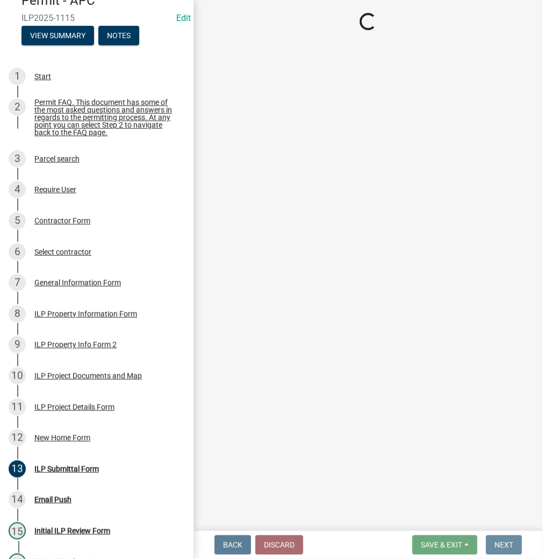
scroll to position [0, 0]
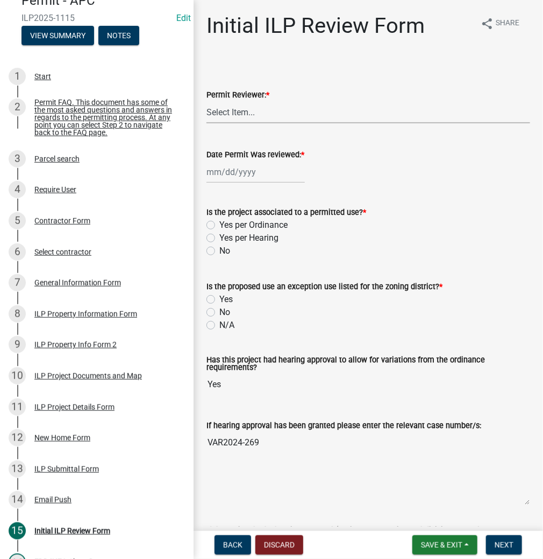
click at [239, 105] on select "Select Item... MMS LT AT CS [PERSON_NAME]" at bounding box center [369, 112] width 324 height 22
click at [207, 101] on select "Select Item... MMS LT AT CS [PERSON_NAME]" at bounding box center [369, 112] width 324 height 22
select select "c872cdc8-ca01-49f1-a213-e4b05fa58cd2"
click at [237, 172] on div at bounding box center [256, 172] width 98 height 22
select select "9"
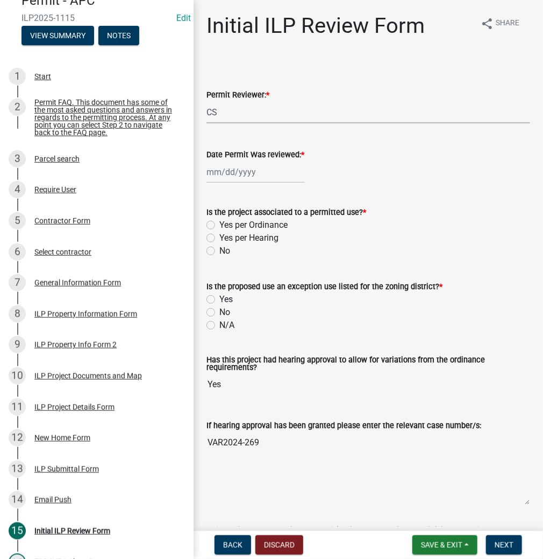
select select "2025"
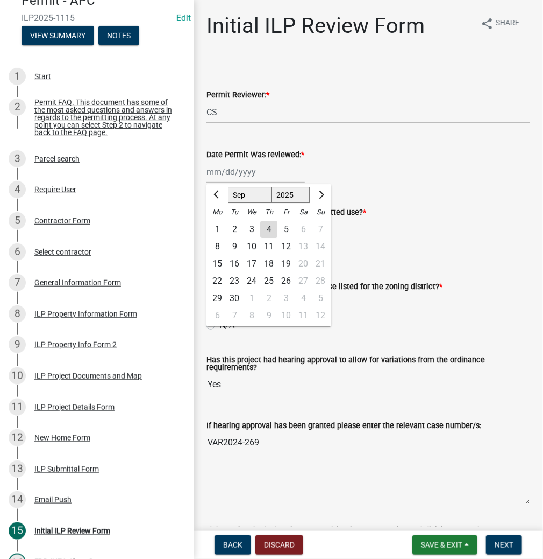
click at [271, 227] on div "4" at bounding box center [268, 229] width 17 height 17
type input "[DATE]"
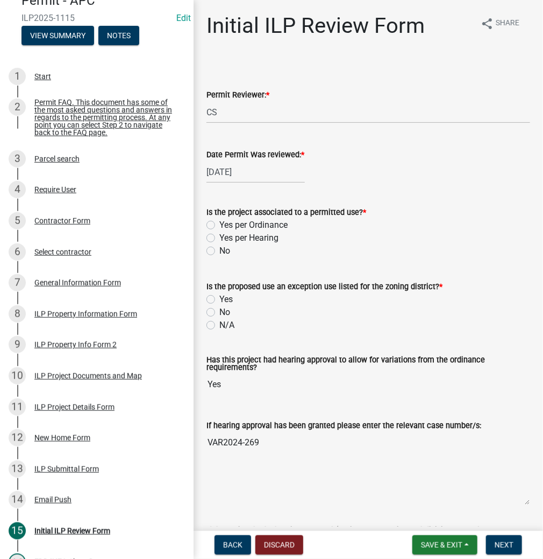
click at [220, 238] on label "Yes per Hearing" at bounding box center [249, 237] width 59 height 13
click at [220, 238] on input "Yes per Hearing" at bounding box center [223, 234] width 7 height 7
radio input "true"
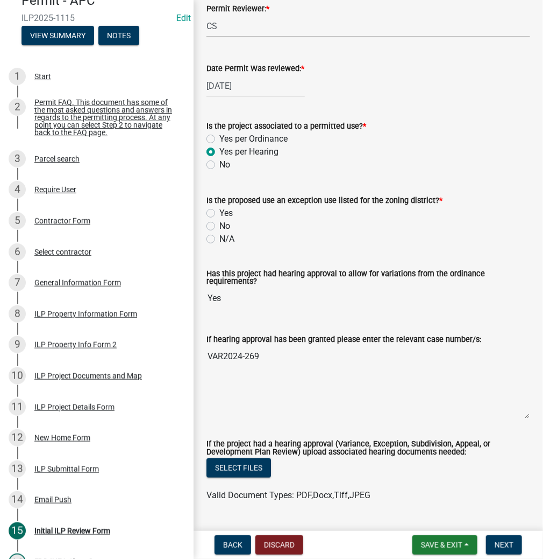
click at [220, 225] on label "No" at bounding box center [225, 226] width 11 height 13
click at [220, 225] on input "No" at bounding box center [223, 223] width 7 height 7
radio input "true"
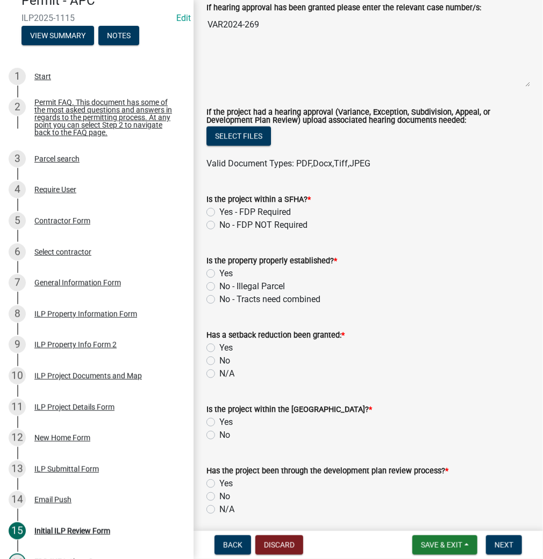
scroll to position [474, 0]
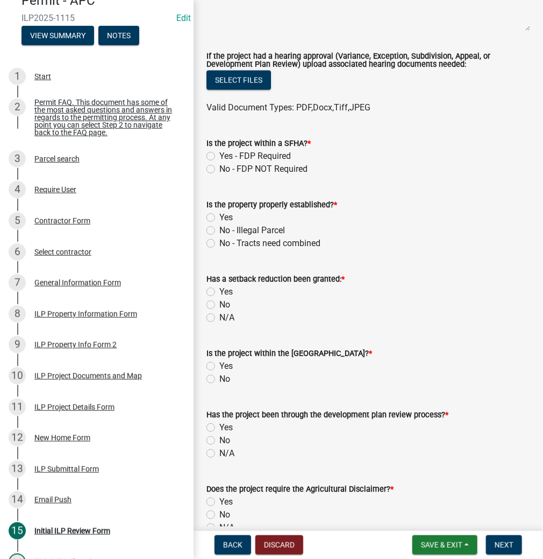
click at [220, 166] on label "No - FDP NOT Required" at bounding box center [264, 168] width 88 height 13
click at [220, 166] on input "No - FDP NOT Required" at bounding box center [223, 165] width 7 height 7
radio input "true"
click at [220, 217] on label "Yes" at bounding box center [226, 217] width 13 height 13
click at [220, 217] on input "Yes" at bounding box center [223, 214] width 7 height 7
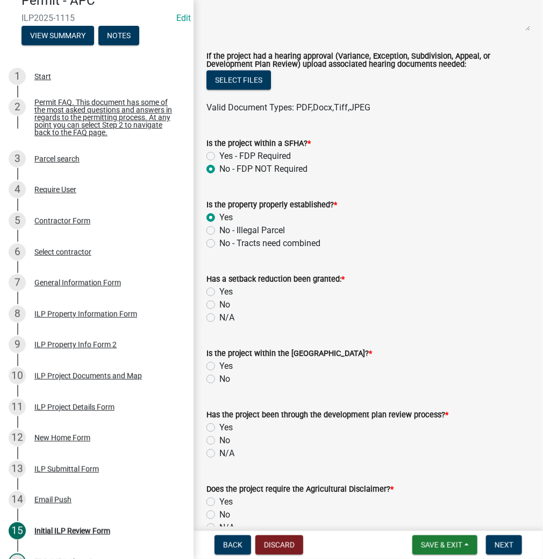
radio input "true"
click at [220, 303] on label "No" at bounding box center [225, 304] width 11 height 13
click at [220, 303] on input "No" at bounding box center [223, 301] width 7 height 7
radio input "true"
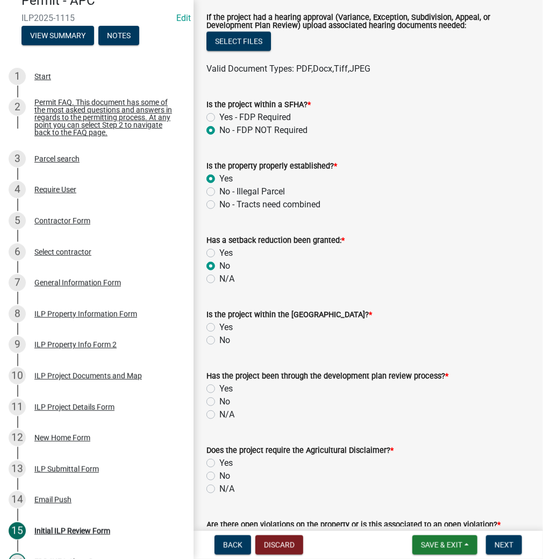
scroll to position [560, 0]
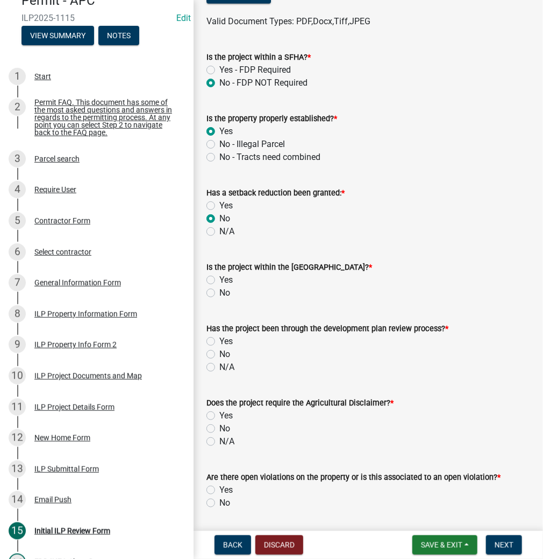
click at [220, 291] on label "No" at bounding box center [225, 292] width 11 height 13
click at [220, 291] on input "No" at bounding box center [223, 289] width 7 height 7
radio input "true"
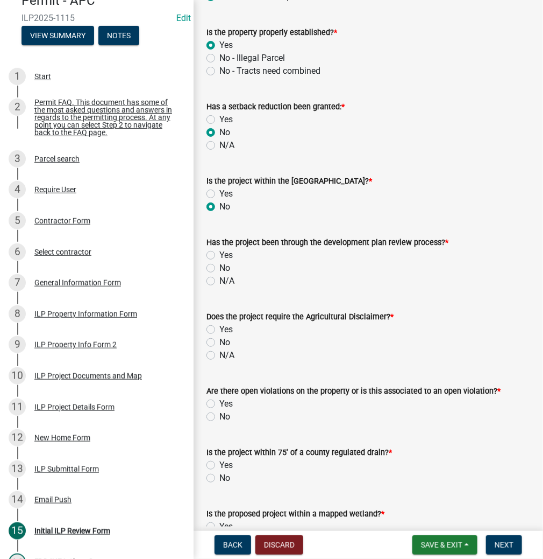
click at [220, 267] on label "No" at bounding box center [225, 268] width 11 height 13
click at [220, 267] on input "No" at bounding box center [223, 265] width 7 height 7
radio input "true"
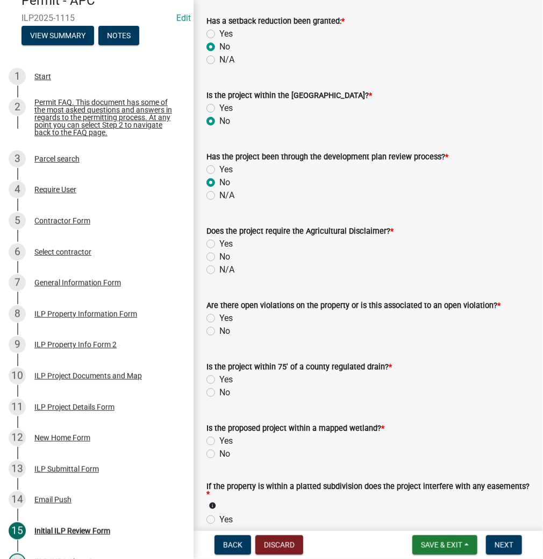
scroll to position [732, 0]
click at [220, 255] on label "No" at bounding box center [225, 256] width 11 height 13
click at [220, 255] on input "No" at bounding box center [223, 253] width 7 height 7
radio input "true"
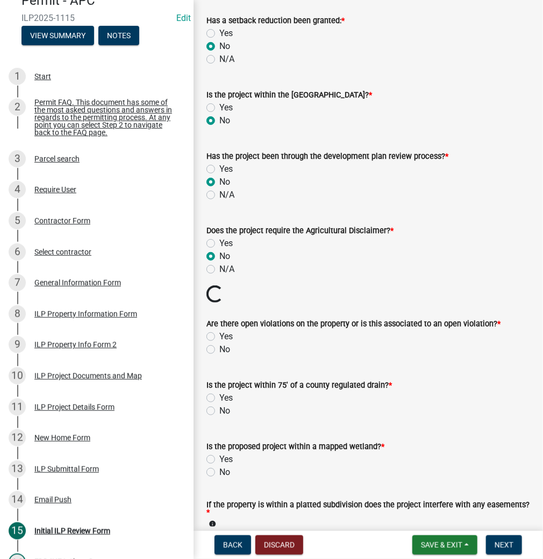
click at [220, 348] on label "No" at bounding box center [225, 349] width 11 height 13
click at [220, 348] on input "No" at bounding box center [223, 346] width 7 height 7
radio input "true"
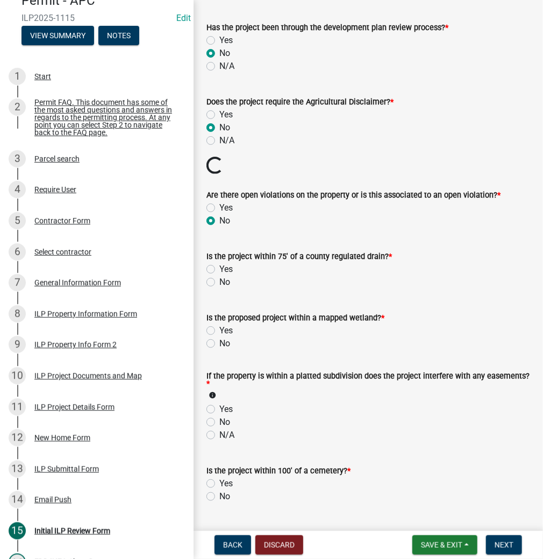
scroll to position [861, 0]
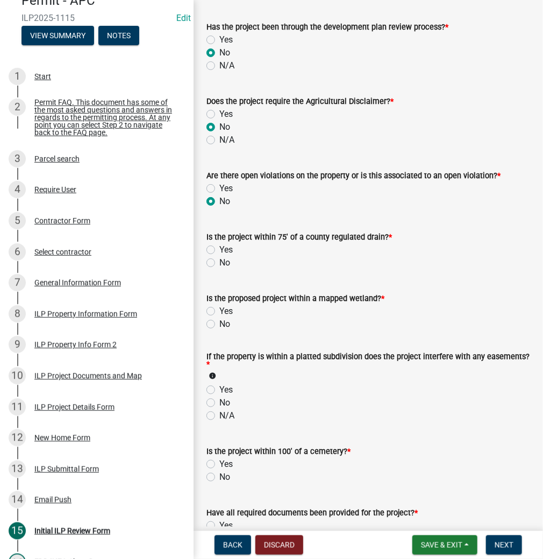
click at [220, 264] on label "No" at bounding box center [225, 262] width 11 height 13
click at [220, 263] on input "No" at bounding box center [223, 259] width 7 height 7
radio input "true"
click at [220, 323] on label "No" at bounding box center [225, 323] width 11 height 13
click at [220, 323] on input "No" at bounding box center [223, 320] width 7 height 7
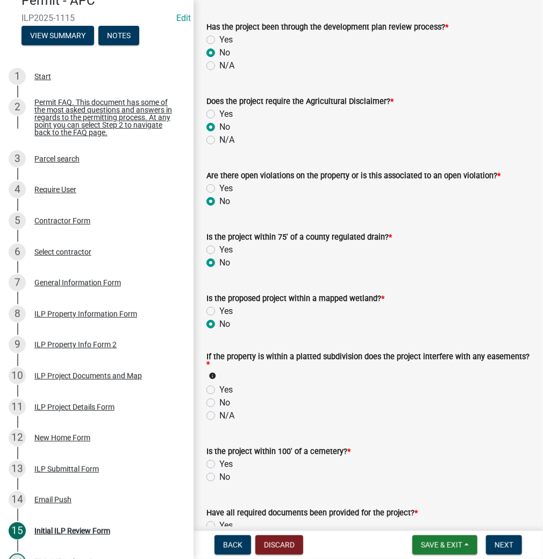
radio input "true"
click at [220, 403] on label "No" at bounding box center [225, 402] width 11 height 13
click at [220, 403] on input "No" at bounding box center [223, 399] width 7 height 7
radio input "true"
click at [215, 476] on div "No" at bounding box center [369, 476] width 324 height 13
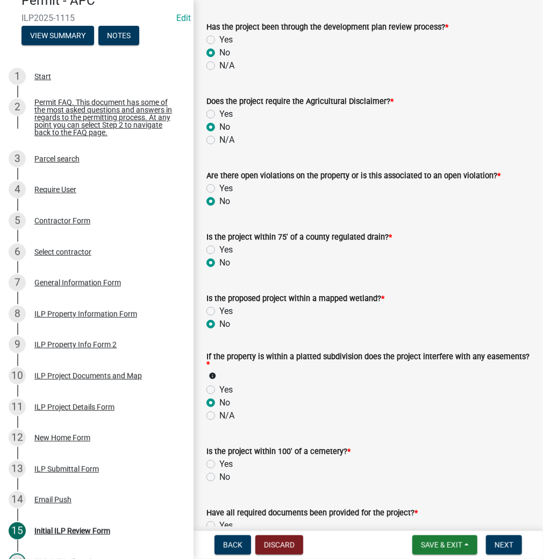
click at [220, 476] on label "No" at bounding box center [225, 476] width 11 height 13
click at [220, 476] on input "No" at bounding box center [223, 473] width 7 height 7
radio input "true"
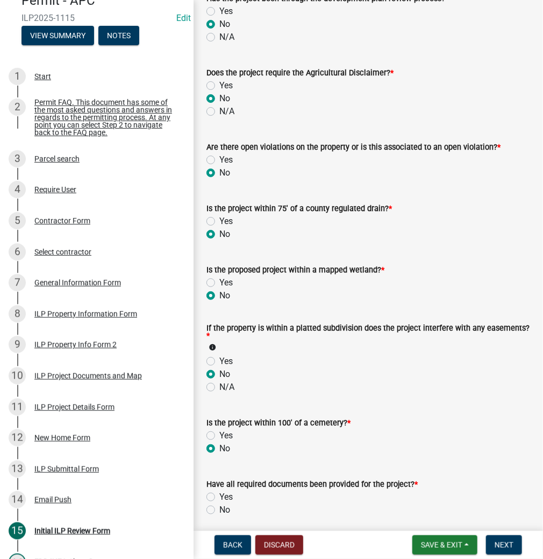
scroll to position [990, 0]
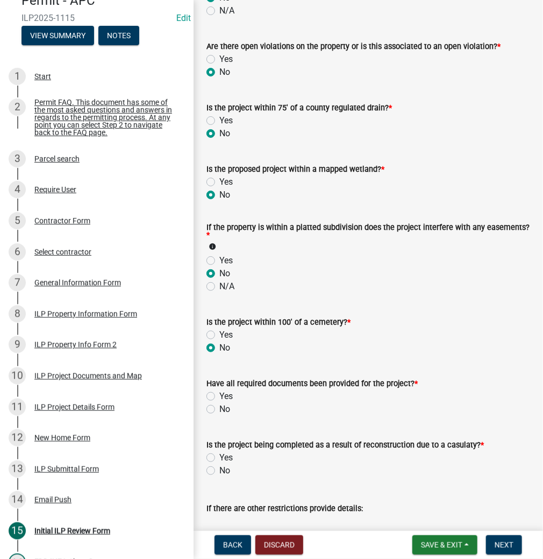
click at [220, 395] on label "Yes" at bounding box center [226, 396] width 13 height 13
click at [220, 395] on input "Yes" at bounding box center [223, 393] width 7 height 7
radio input "true"
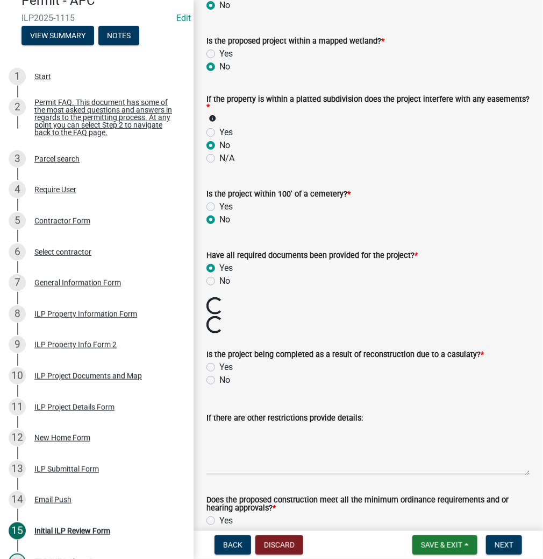
scroll to position [1119, 0]
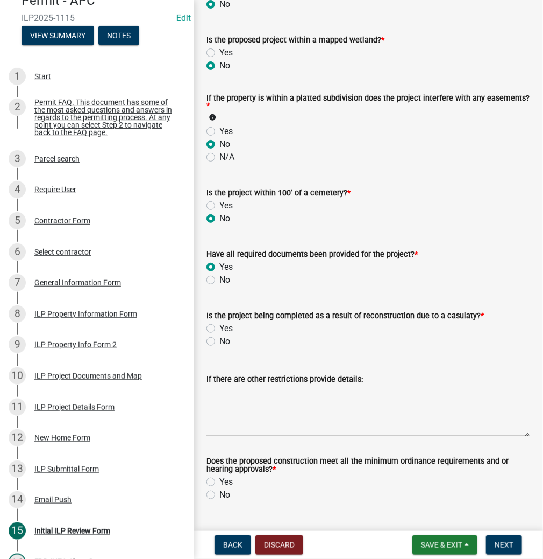
click at [220, 341] on label "No" at bounding box center [225, 341] width 11 height 13
click at [220, 341] on input "No" at bounding box center [223, 338] width 7 height 7
radio input "true"
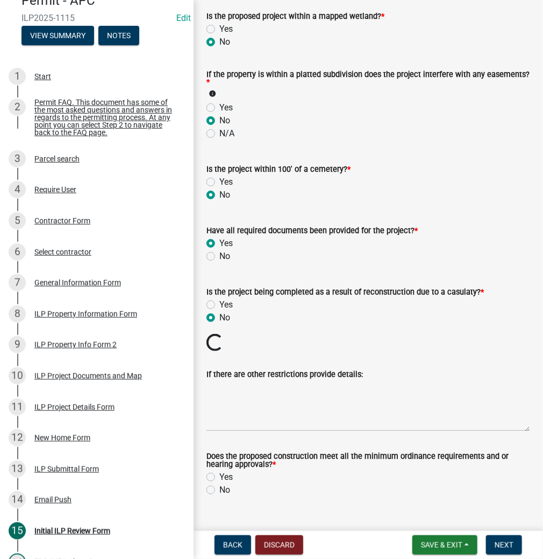
scroll to position [1164, 0]
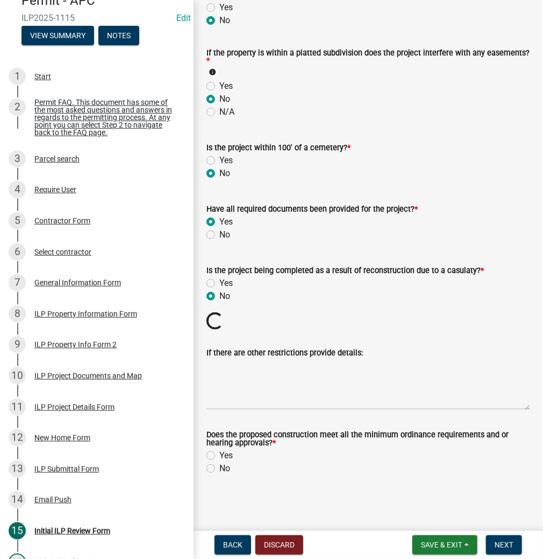
click at [220, 453] on label "Yes" at bounding box center [226, 455] width 13 height 13
click at [220, 453] on input "Yes" at bounding box center [223, 452] width 7 height 7
radio input "true"
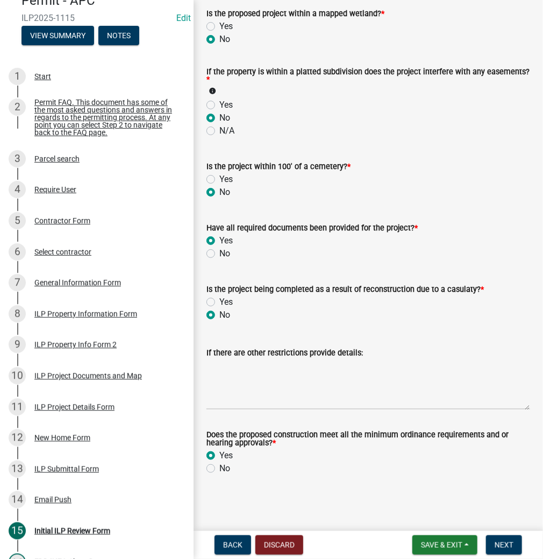
scroll to position [1146, 0]
click at [505, 540] on span "Next" at bounding box center [504, 544] width 19 height 9
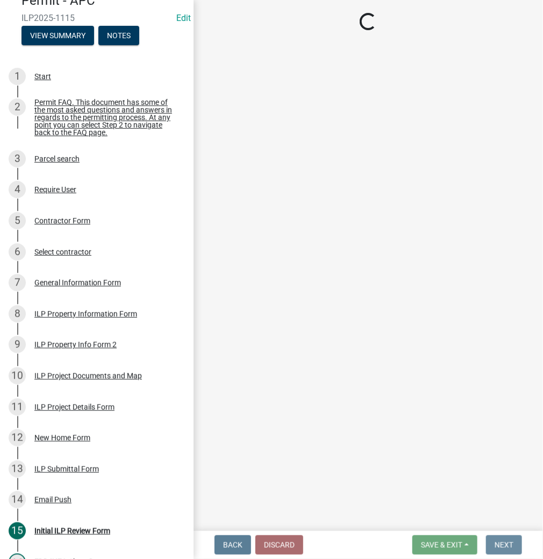
scroll to position [0, 0]
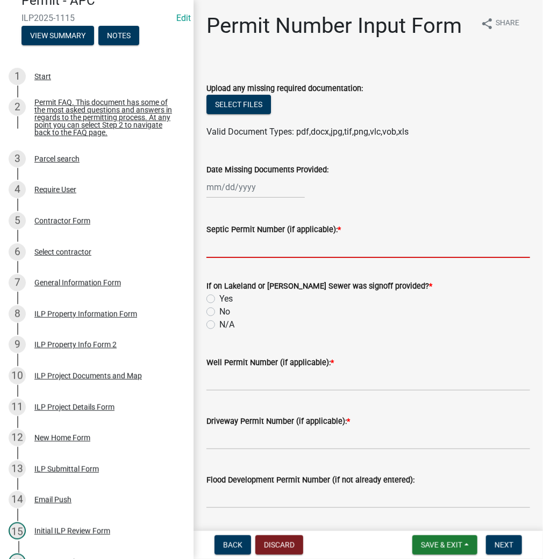
click at [222, 244] on input "Septic Permit Number (if applicable): *" at bounding box center [369, 247] width 324 height 22
type input "LONO"
click at [220, 298] on label "Yes" at bounding box center [226, 298] width 13 height 13
click at [220, 298] on input "Yes" at bounding box center [223, 295] width 7 height 7
radio input "true"
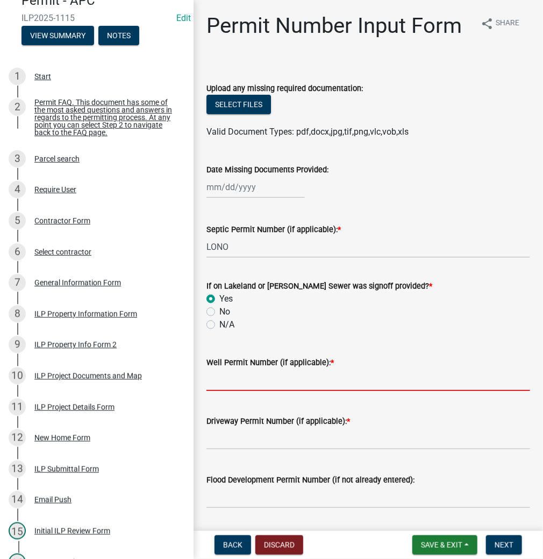
click at [225, 384] on input "Well Permit Number (if applicable): *" at bounding box center [369, 380] width 324 height 22
type input "LONO"
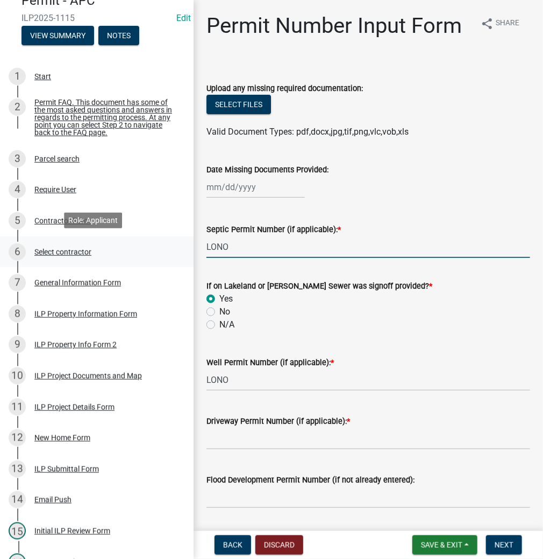
drag, startPoint x: 251, startPoint y: 250, endPoint x: 154, endPoint y: 243, distance: 97.1
click at [154, 243] on div "Improvement Location Permit - APC ILP2025-1115 Edit View Summary Notes 1 Start …" at bounding box center [271, 279] width 543 height 559
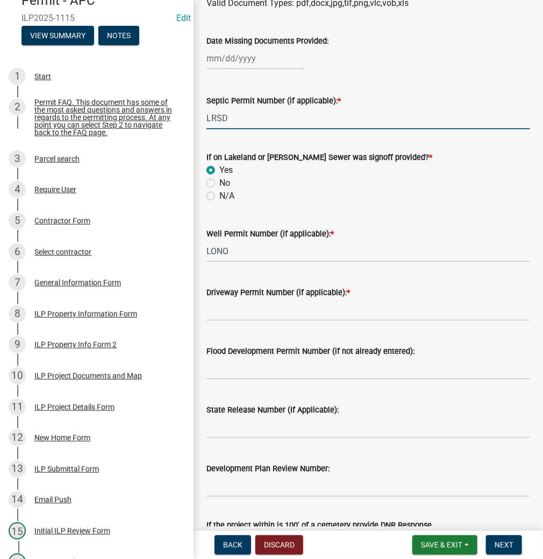
scroll to position [129, 0]
type input "LRSD"
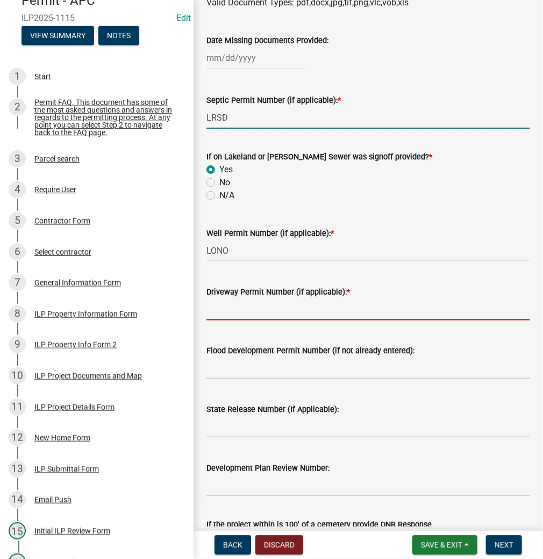
click at [226, 310] on input "Driveway Permit Number (if applicable): *" at bounding box center [369, 309] width 324 height 22
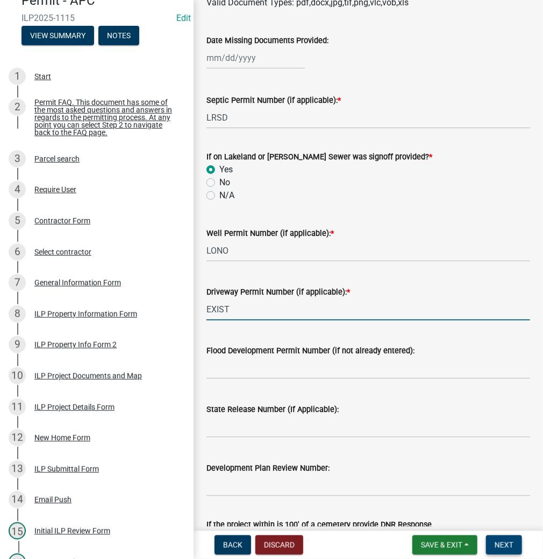
type input "EXIST"
click at [510, 545] on span "Next" at bounding box center [504, 544] width 19 height 9
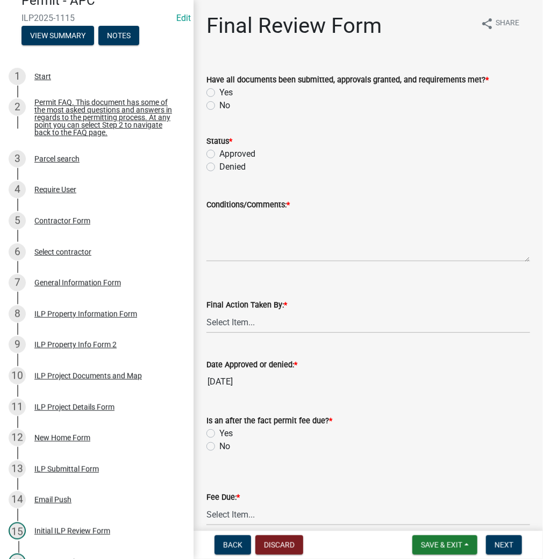
click at [220, 93] on label "Yes" at bounding box center [226, 92] width 13 height 13
click at [220, 93] on input "Yes" at bounding box center [223, 89] width 7 height 7
radio input "true"
click at [220, 153] on label "Approved" at bounding box center [238, 153] width 36 height 13
click at [220, 153] on input "Approved" at bounding box center [223, 150] width 7 height 7
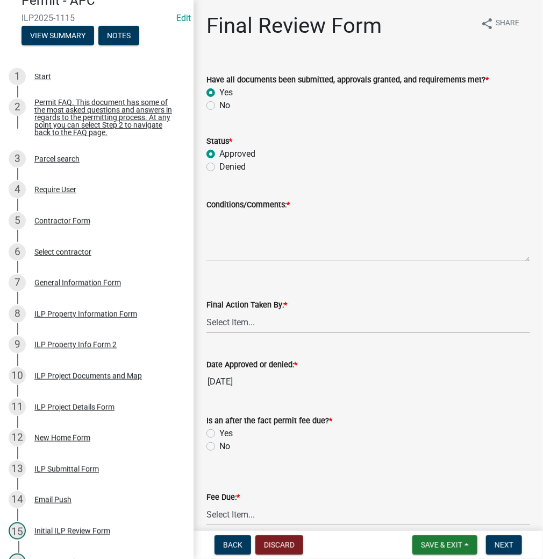
radio input "true"
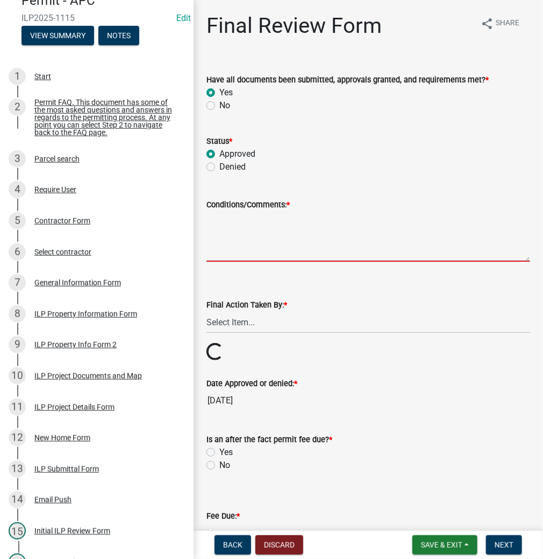
click at [235, 239] on textarea "Conditions/Comments: *" at bounding box center [369, 236] width 324 height 51
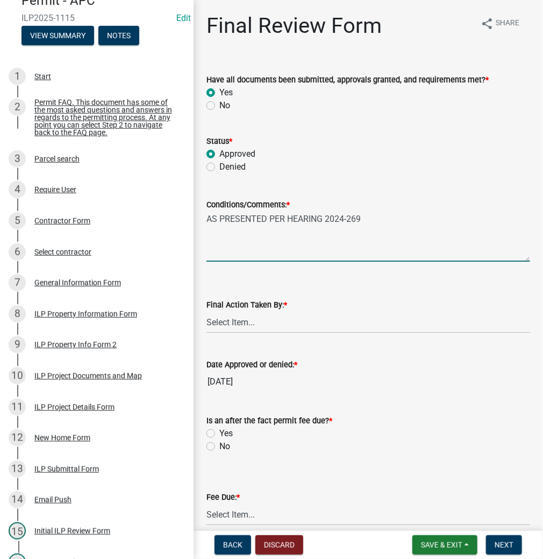
type textarea "AS PRESENTED PER HEARING 2024-269"
click at [242, 328] on select "Select Item... MMS LT AT CS [PERSON_NAME]" at bounding box center [369, 322] width 324 height 22
click at [207, 311] on select "Select Item... MMS LT AT CS [PERSON_NAME]" at bounding box center [369, 322] width 324 height 22
select select "c872cdc8-ca01-49f1-a213-e4b05fa58cd2"
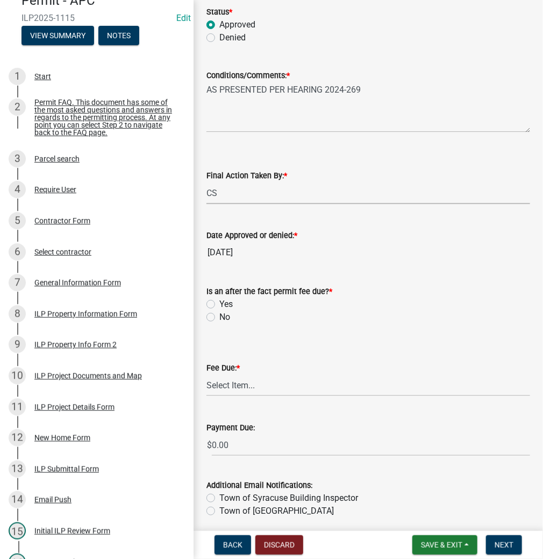
click at [220, 315] on label "No" at bounding box center [225, 316] width 11 height 13
click at [220, 315] on input "No" at bounding box center [223, 313] width 7 height 7
radio input "true"
click at [239, 385] on select "Select Item... N/A $10.00 $25.00 $125.00 $250 $500 $500 + $10.00 for every 10 s…" at bounding box center [369, 385] width 324 height 22
click at [207, 374] on select "Select Item... N/A $10.00 $25.00 $125.00 $250 $500 $500 + $10.00 for every 10 s…" at bounding box center [369, 385] width 324 height 22
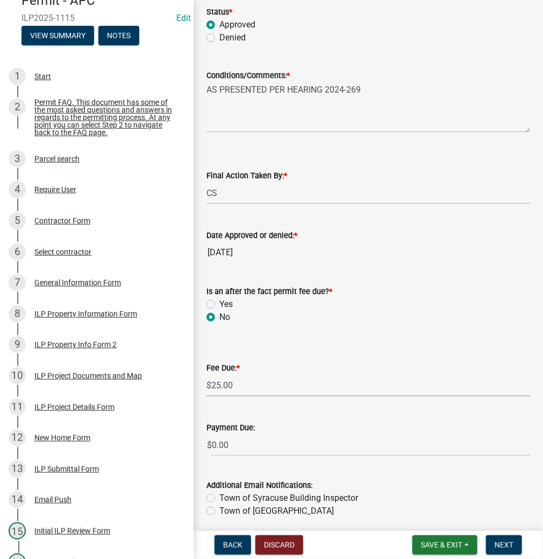
select select "71256567-8c52-414d-b434-ae6b266e1a0e"
click at [503, 543] on span "Next" at bounding box center [504, 544] width 19 height 9
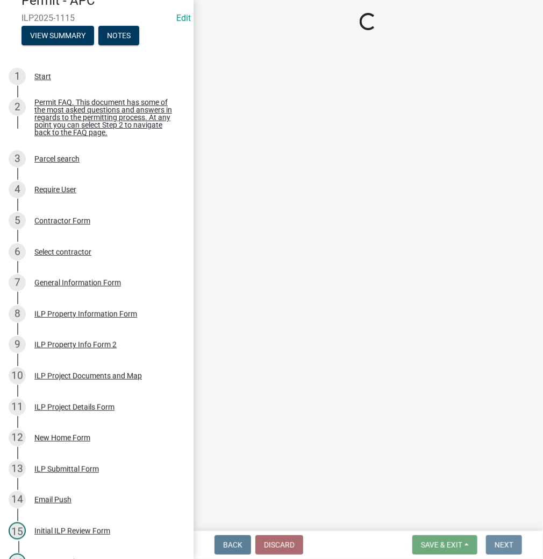
scroll to position [0, 0]
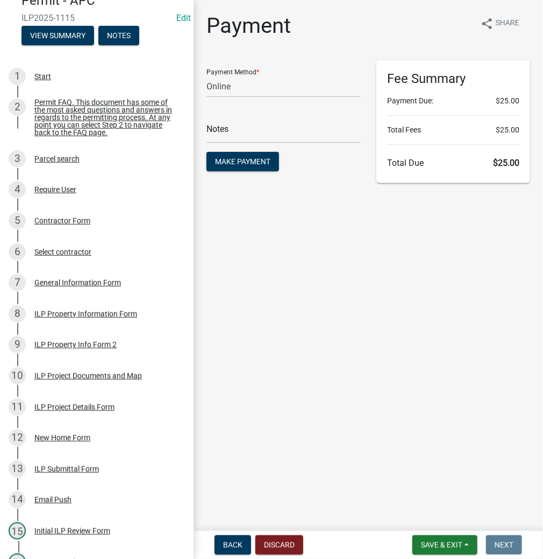
click at [205, 79] on div "Payment Method * Credit Card POS Check Cash Online Notes Make Payment" at bounding box center [284, 121] width 170 height 123
click at [208, 80] on select "Credit Card POS Check Cash Online" at bounding box center [284, 86] width 154 height 22
click at [207, 75] on select "Credit Card POS Check Cash Online" at bounding box center [284, 86] width 154 height 22
click at [221, 85] on select "Credit Card POS Check Cash Online" at bounding box center [284, 86] width 154 height 22
select select "1: 0"
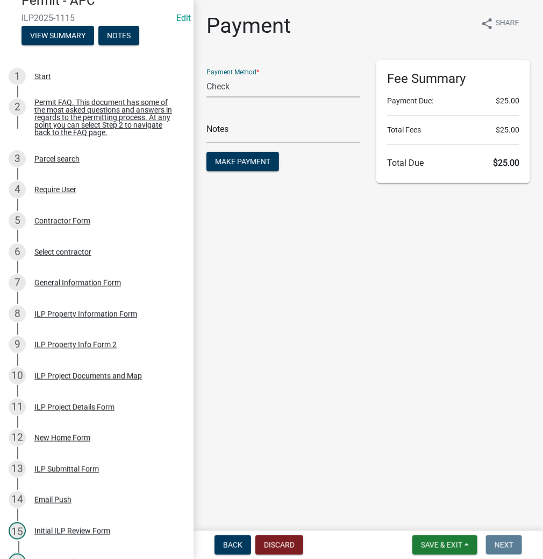
click at [207, 75] on select "Credit Card POS Check Cash Online" at bounding box center [284, 86] width 154 height 22
click at [225, 131] on input "text" at bounding box center [284, 132] width 154 height 22
type input "1"
type input "1103"
click at [207, 152] on button "Make Payment" at bounding box center [243, 161] width 73 height 19
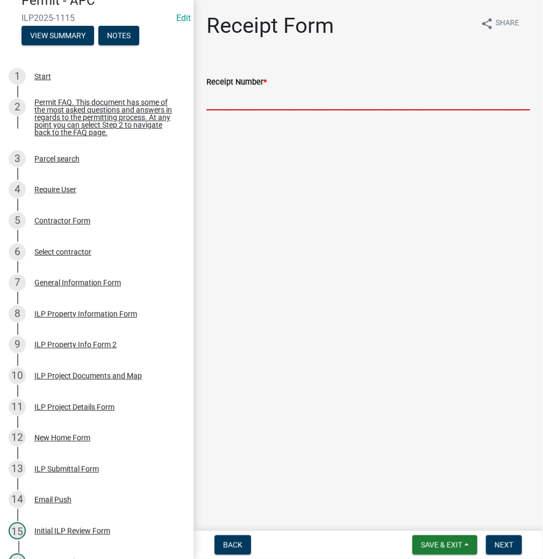
click at [261, 88] on input "Receipt Number *" at bounding box center [369, 99] width 324 height 22
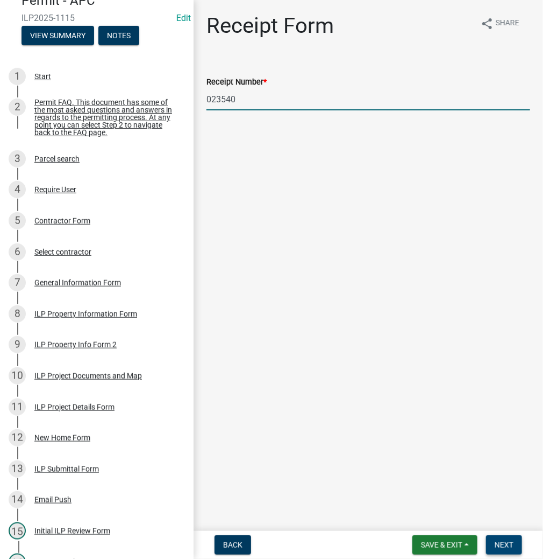
type input "023540"
click at [513, 540] on span "Next" at bounding box center [504, 544] width 19 height 9
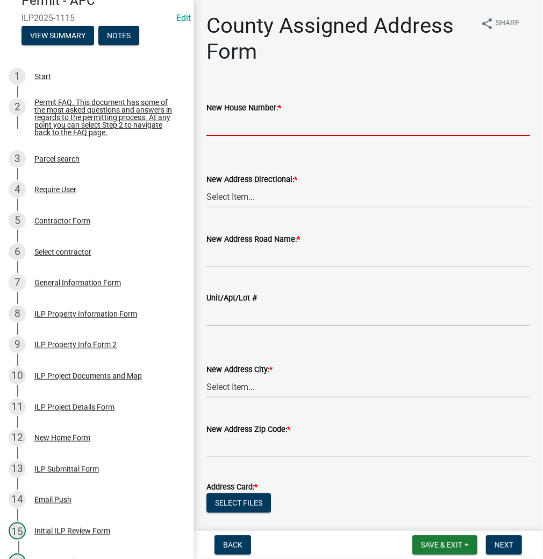
click at [230, 124] on input "New House Number: *" at bounding box center [369, 125] width 324 height 22
type input "83"
click at [236, 198] on select "Select Item... N E S W" at bounding box center [369, 197] width 324 height 22
click at [207, 186] on select "Select Item... N E S W" at bounding box center [369, 197] width 324 height 22
select select "643f5379-a5b6-41cc-9ac7-409d178a146c"
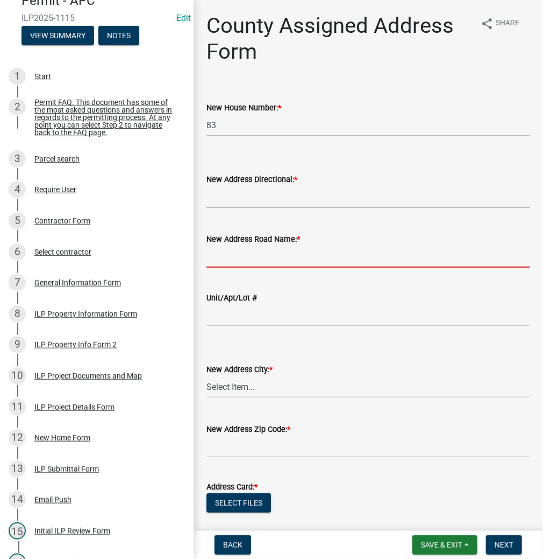
click at [232, 255] on input "New Address Road Name: *" at bounding box center [369, 256] width 324 height 22
type input "EMS B48 LN"
click at [235, 384] on select "Select Item... Akron Breman Bourbon [PERSON_NAME][GEOGRAPHIC_DATA] [GEOGRAPHIC_…" at bounding box center [369, 387] width 324 height 22
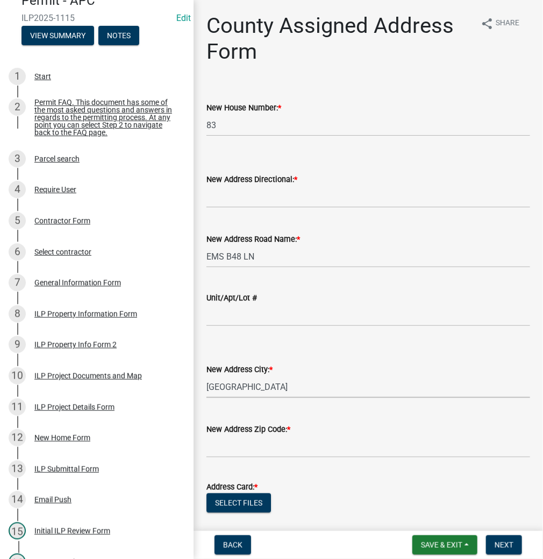
click at [207, 376] on select "Select Item... Akron Breman Bourbon [PERSON_NAME][GEOGRAPHIC_DATA] [GEOGRAPHIC_…" at bounding box center [369, 387] width 324 height 22
select select "b9c97ed9-41f4-4f2e-80f7-d2436b6d337b"
click at [230, 439] on input "text" at bounding box center [369, 446] width 324 height 22
type input "46582"
click at [248, 501] on button "Select files" at bounding box center [239, 502] width 65 height 19
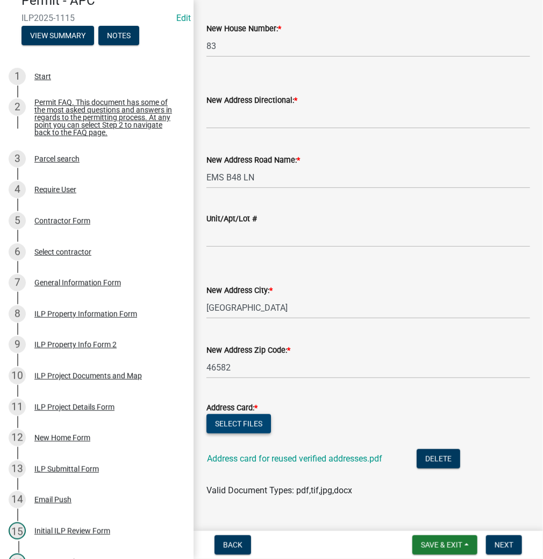
scroll to position [86, 0]
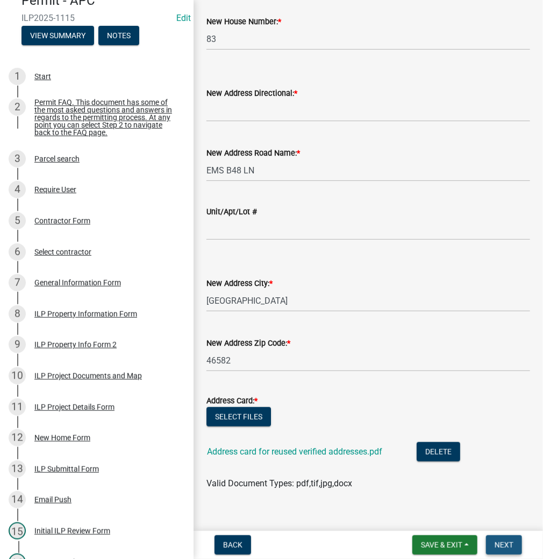
click at [494, 541] on button "Next" at bounding box center [504, 544] width 36 height 19
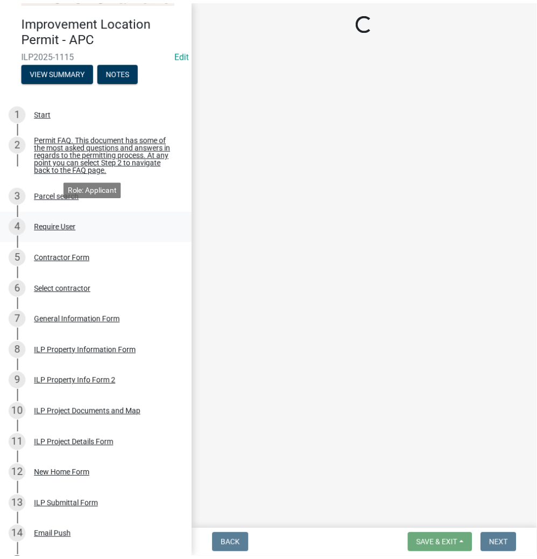
scroll to position [0, 0]
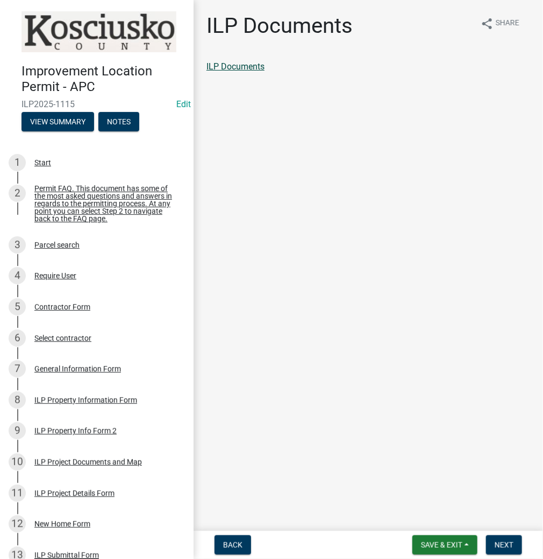
click at [227, 68] on link "ILP Documents" at bounding box center [236, 66] width 58 height 10
click at [500, 542] on span "Next" at bounding box center [504, 544] width 19 height 9
